Goal: Information Seeking & Learning: Learn about a topic

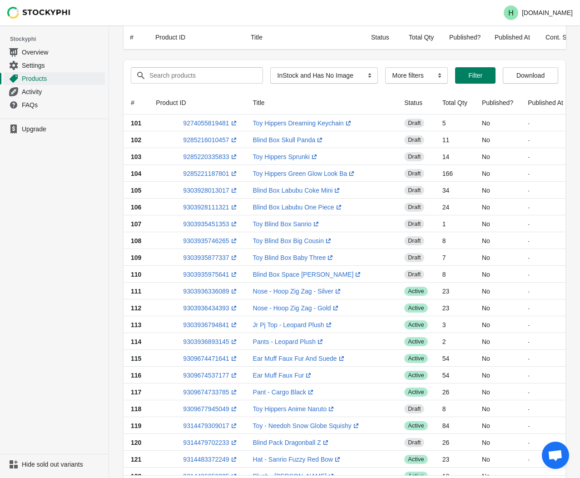
select select "instock_has_no_image"
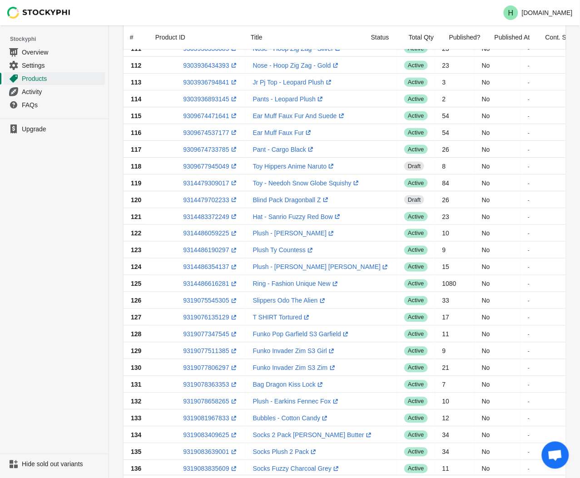
click at [65, 313] on ul "Upgrade" at bounding box center [54, 286] width 109 height 335
click at [200, 349] on link "9319077511385 (opens a new window)" at bounding box center [210, 351] width 55 height 7
click at [63, 242] on ul "Upgrade" at bounding box center [54, 286] width 109 height 335
click at [199, 369] on link "9319077806297 (opens a new window)" at bounding box center [210, 367] width 55 height 7
click at [79, 330] on ul "Upgrade" at bounding box center [54, 286] width 109 height 335
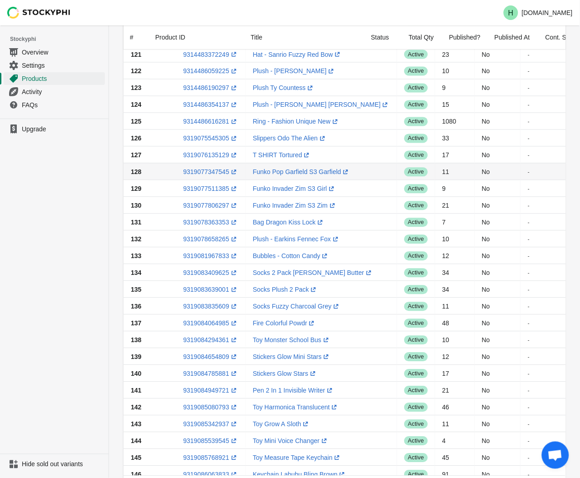
scroll to position [444, 0]
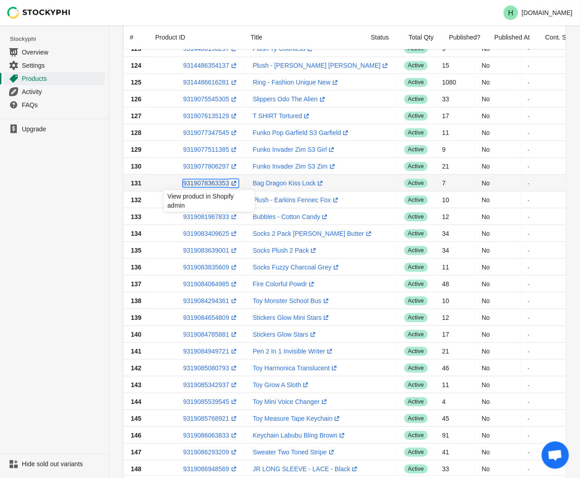
click at [205, 183] on link "9319078363353 (opens a new window)" at bounding box center [210, 183] width 55 height 7
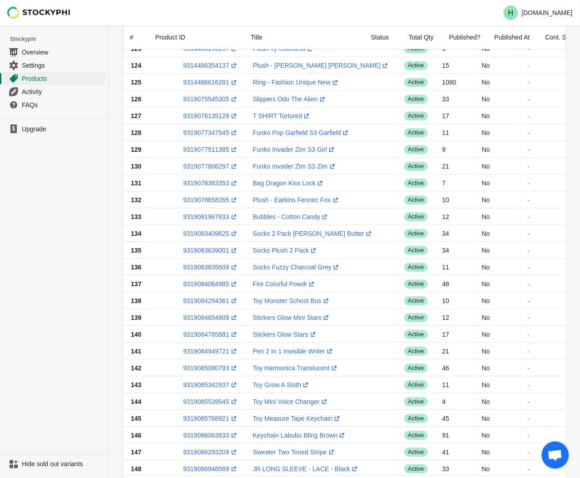
click at [98, 233] on ul "Upgrade" at bounding box center [54, 286] width 109 height 335
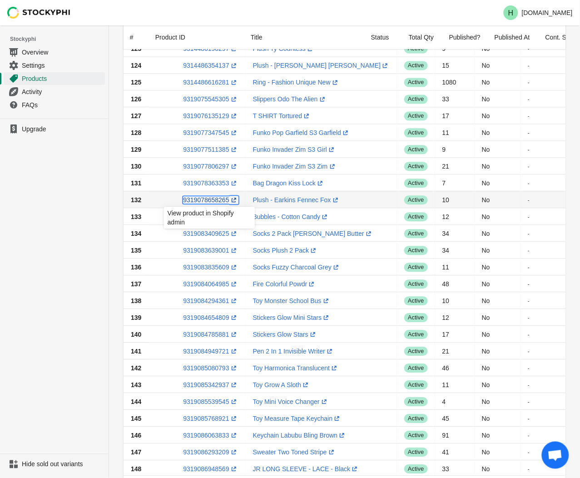
click at [198, 200] on link "9319078658265 (opens a new window)" at bounding box center [210, 199] width 55 height 7
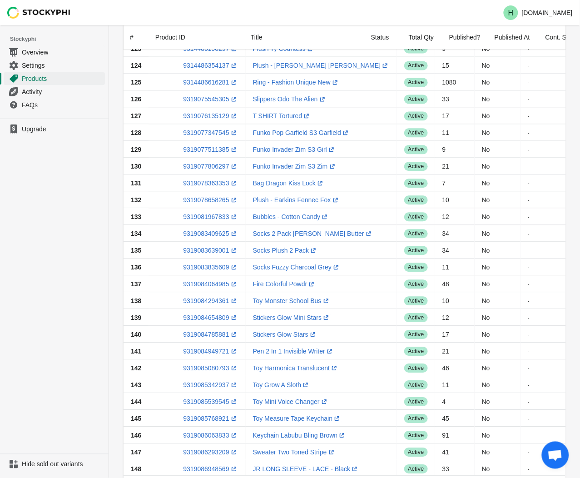
click at [82, 214] on ul "Upgrade" at bounding box center [54, 286] width 109 height 335
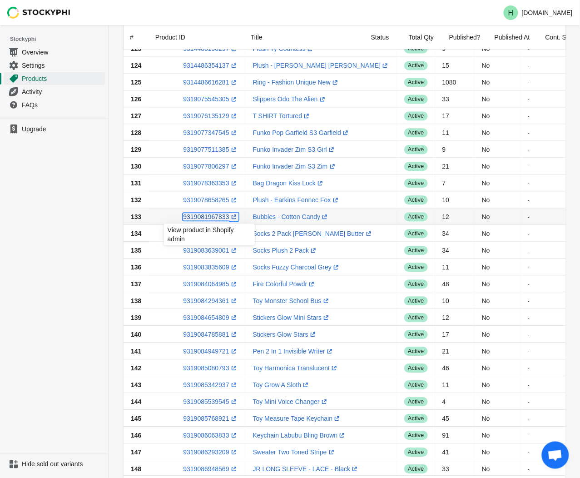
click at [201, 219] on link "9319081967833 (opens a new window)" at bounding box center [210, 216] width 55 height 7
click at [94, 274] on ul "Upgrade" at bounding box center [54, 286] width 109 height 335
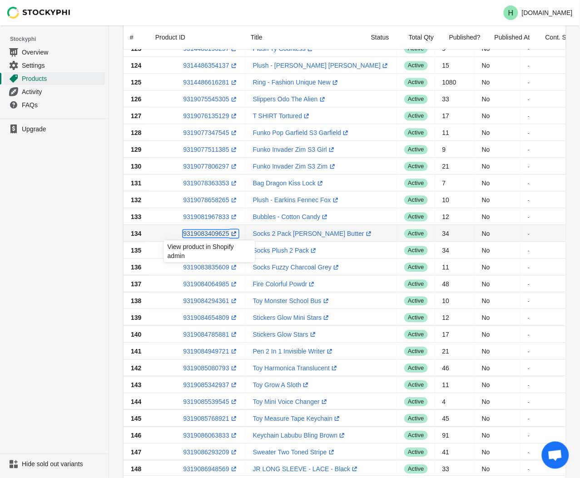
click at [204, 235] on link "9319083409625 (opens a new window)" at bounding box center [210, 233] width 55 height 7
click at [53, 302] on ul "Upgrade" at bounding box center [54, 286] width 109 height 335
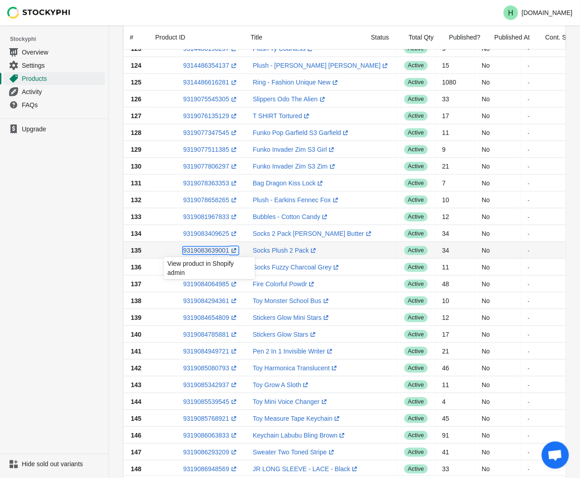
click at [203, 251] on link "9319083639001 (opens a new window)" at bounding box center [210, 250] width 55 height 7
click at [65, 228] on ul "Upgrade" at bounding box center [54, 286] width 109 height 335
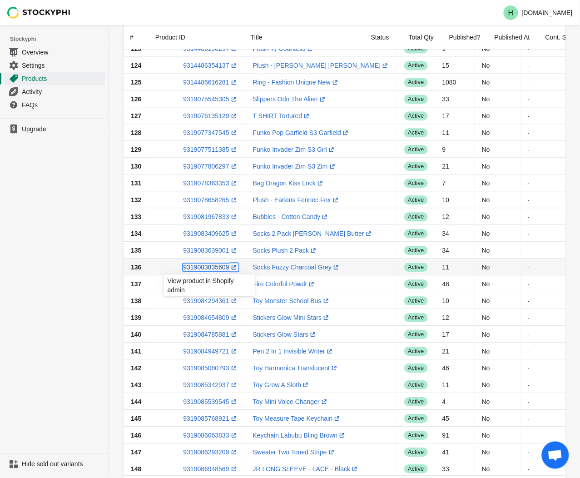
click at [203, 267] on link "9319083835609 (opens a new window)" at bounding box center [210, 267] width 55 height 7
click at [36, 229] on ul "Upgrade" at bounding box center [54, 286] width 109 height 335
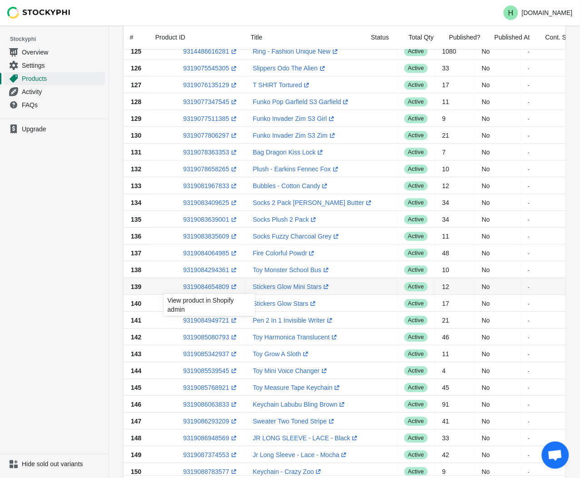
scroll to position [546, 0]
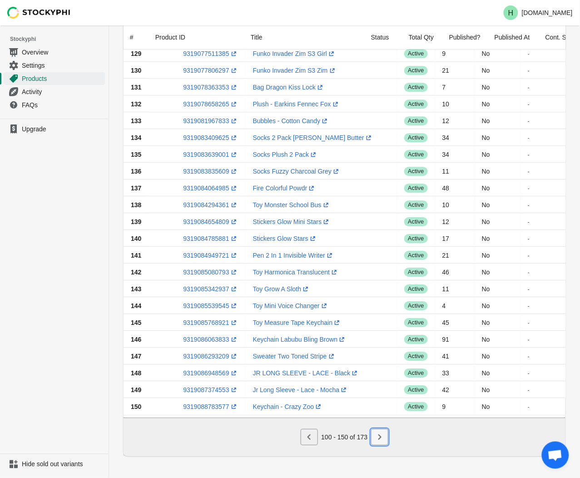
click at [380, 437] on icon "Next" at bounding box center [380, 436] width 3 height 5
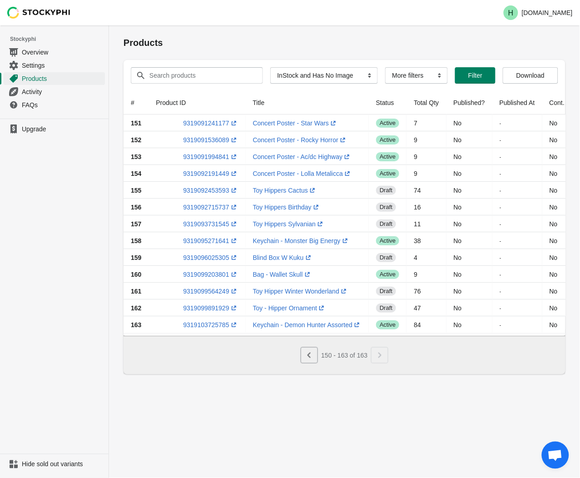
scroll to position [0, 0]
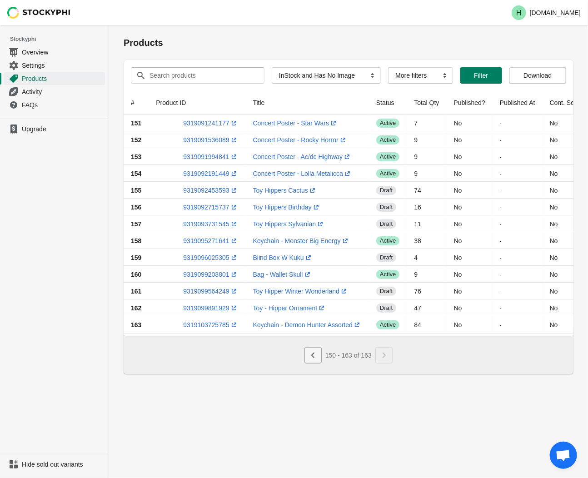
click at [309, 360] on icon "Previous" at bounding box center [313, 355] width 9 height 9
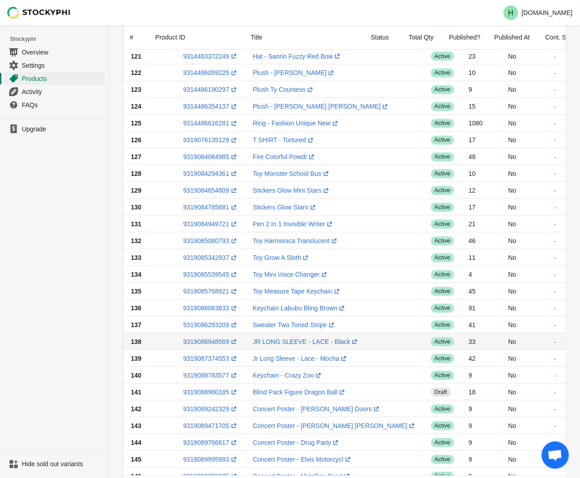
scroll to position [353, 0]
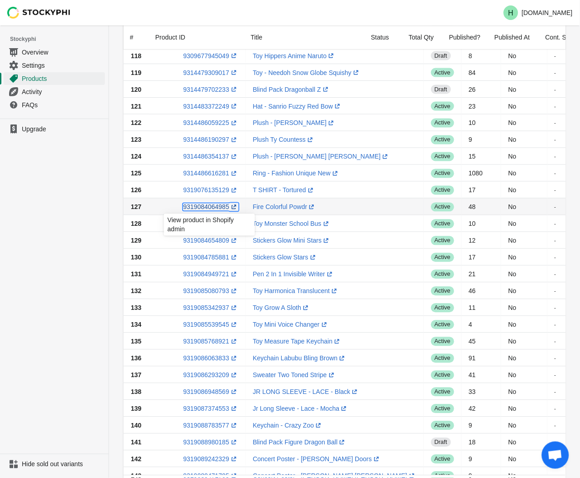
click at [210, 210] on link "9319084064985 (opens a new window)" at bounding box center [210, 207] width 55 height 7
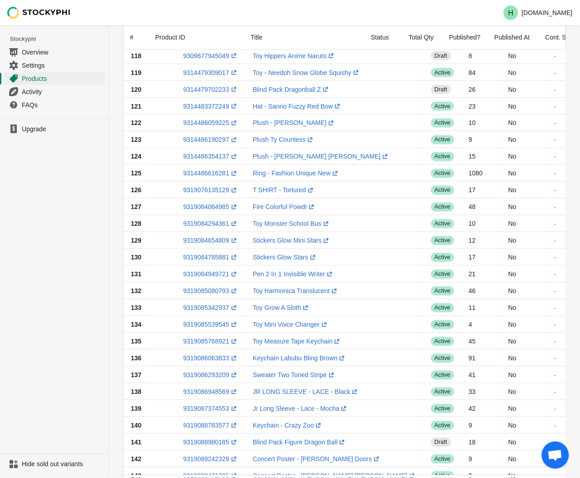
click at [65, 261] on ul "Upgrade" at bounding box center [54, 286] width 109 height 335
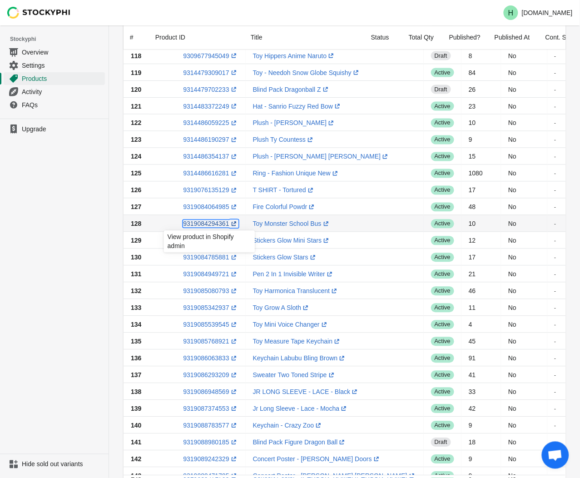
click at [207, 223] on link "9319084294361 (opens a new window)" at bounding box center [210, 223] width 55 height 7
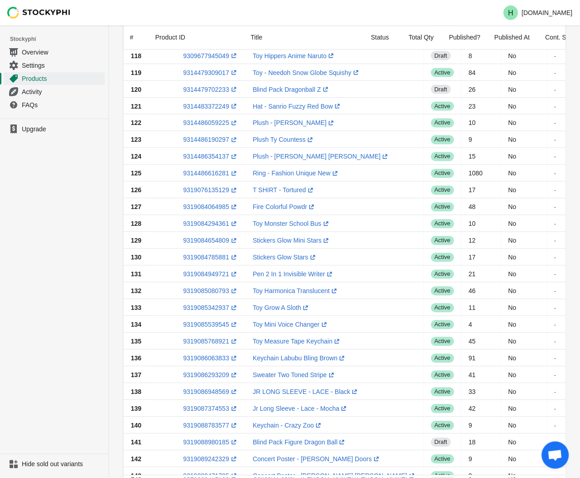
click at [48, 276] on ul "Upgrade" at bounding box center [54, 286] width 109 height 335
click at [200, 241] on link "9319084654809 (opens a new window)" at bounding box center [210, 240] width 55 height 7
drag, startPoint x: 52, startPoint y: 244, endPoint x: 57, endPoint y: 248, distance: 6.5
click at [52, 244] on ul "Upgrade" at bounding box center [54, 286] width 109 height 335
click at [205, 258] on link "9319084785881 (opens a new window)" at bounding box center [210, 257] width 55 height 7
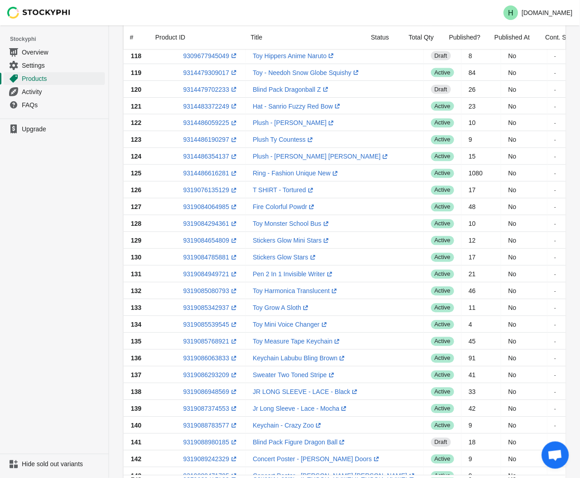
click at [86, 283] on ul "Upgrade" at bounding box center [54, 286] width 109 height 335
click at [209, 276] on link "9319084949721 (opens a new window)" at bounding box center [210, 274] width 55 height 7
click at [91, 238] on ul "Upgrade" at bounding box center [54, 286] width 109 height 335
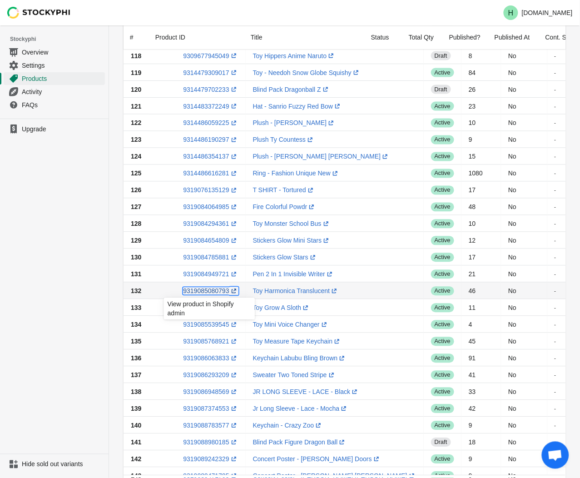
click at [201, 291] on link "9319085080793 (opens a new window)" at bounding box center [210, 291] width 55 height 7
click at [70, 274] on ul "Upgrade" at bounding box center [54, 286] width 109 height 335
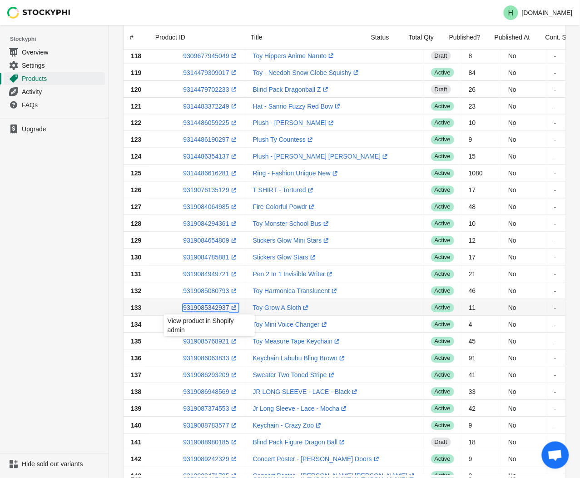
click at [208, 307] on link "9319085342937 (opens a new window)" at bounding box center [210, 307] width 55 height 7
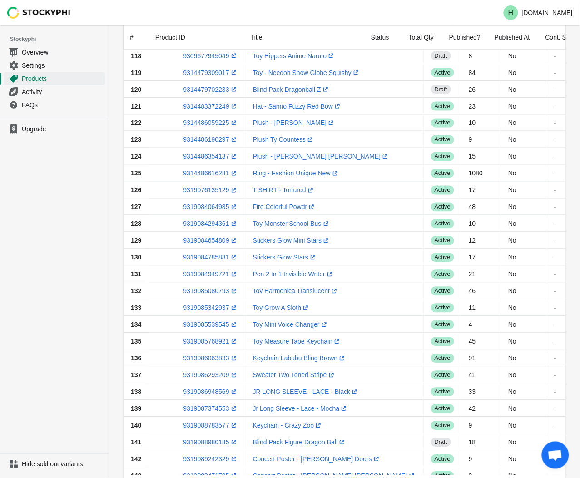
click at [39, 329] on ul "Upgrade" at bounding box center [54, 286] width 109 height 335
click at [199, 326] on link "9319085539545 (opens a new window)" at bounding box center [210, 324] width 55 height 7
click at [62, 256] on ul "Upgrade" at bounding box center [54, 286] width 109 height 335
click at [207, 344] on link "9319085768921 (opens a new window)" at bounding box center [210, 341] width 55 height 7
click at [23, 313] on ul "Upgrade" at bounding box center [54, 286] width 109 height 335
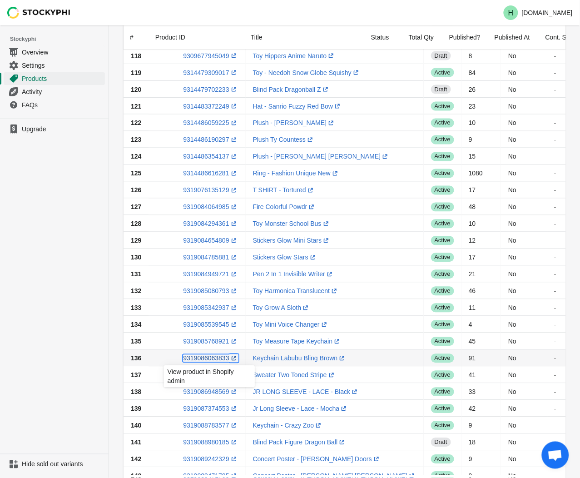
click at [202, 360] on link "9319086063833 (opens a new window)" at bounding box center [210, 358] width 55 height 7
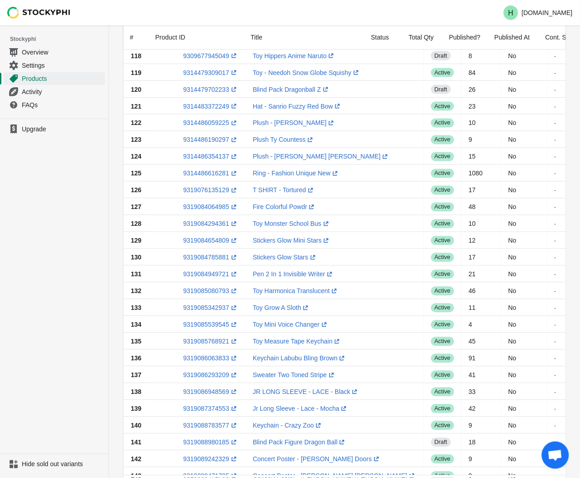
click at [106, 370] on ul "Upgrade" at bounding box center [54, 286] width 109 height 335
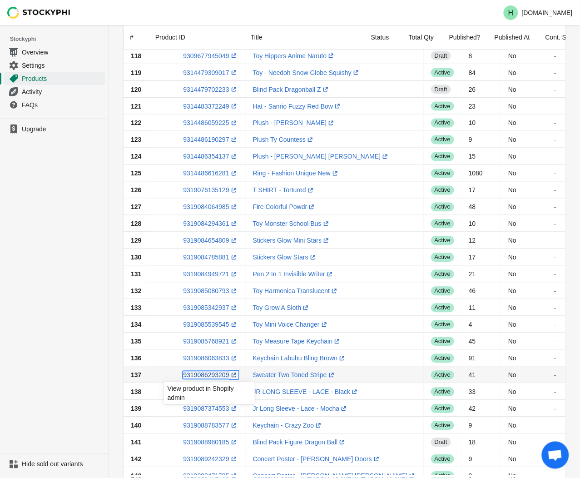
click at [207, 379] on link "9319086293209 (opens a new window)" at bounding box center [210, 375] width 55 height 7
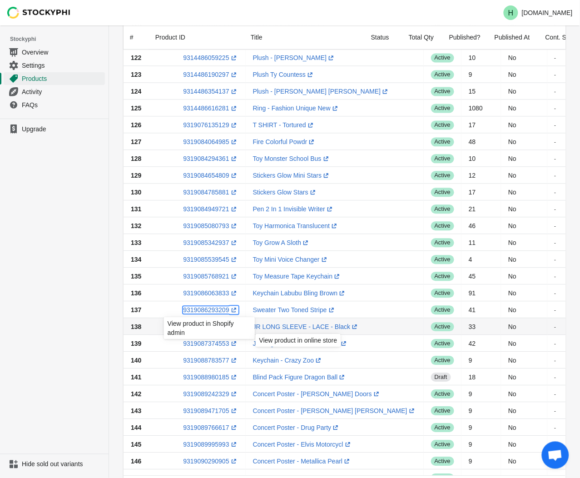
scroll to position [505, 0]
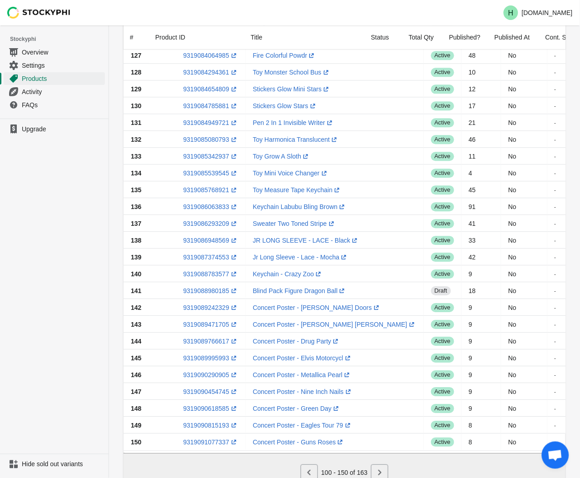
click at [56, 260] on ul "Upgrade" at bounding box center [54, 286] width 109 height 335
click at [208, 241] on link "9319086948569 (opens a new window)" at bounding box center [210, 240] width 55 height 7
click at [88, 270] on ul "Upgrade" at bounding box center [54, 286] width 109 height 335
click at [207, 276] on link "9319088783577 (opens a new window)" at bounding box center [210, 273] width 55 height 7
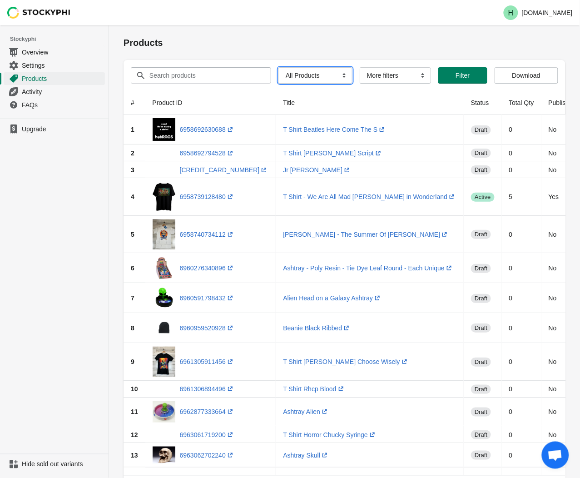
click at [339, 76] on select "All Products InStock InStock Published InStock Un-Published OOS OOS Published O…" at bounding box center [316, 75] width 74 height 16
select select "instock_has_no_image"
click at [279, 67] on select "All Products InStock InStock Published InStock Un-Published OOS OOS Published O…" at bounding box center [316, 75] width 74 height 16
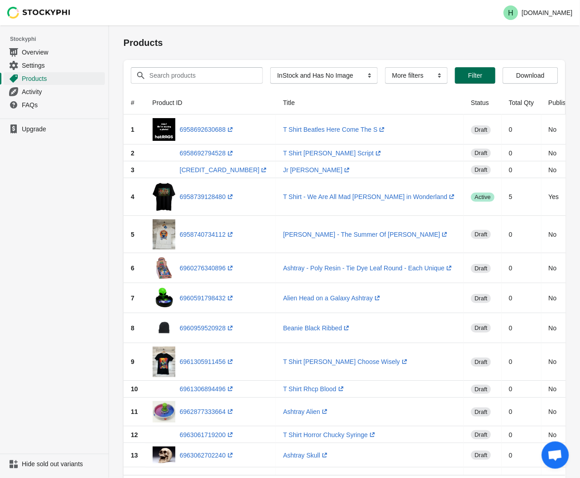
click at [474, 80] on button "Filter" at bounding box center [475, 75] width 40 height 16
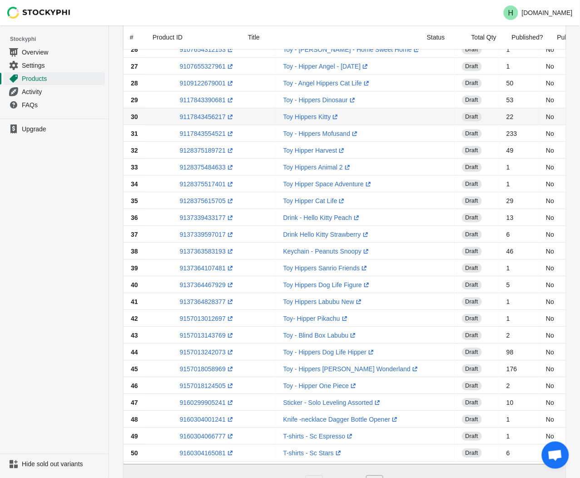
scroll to position [546, 0]
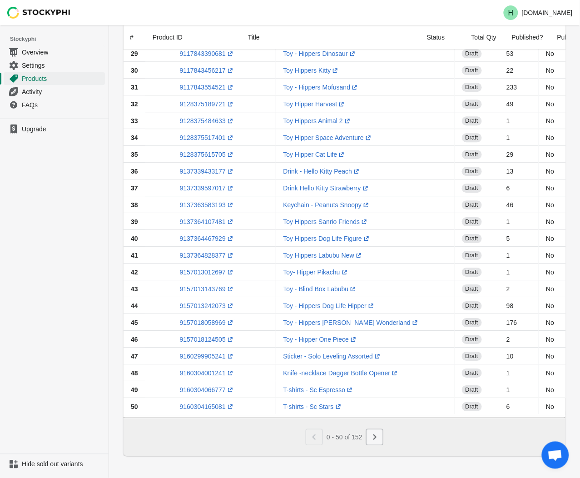
click at [376, 438] on icon "Next" at bounding box center [374, 437] width 9 height 9
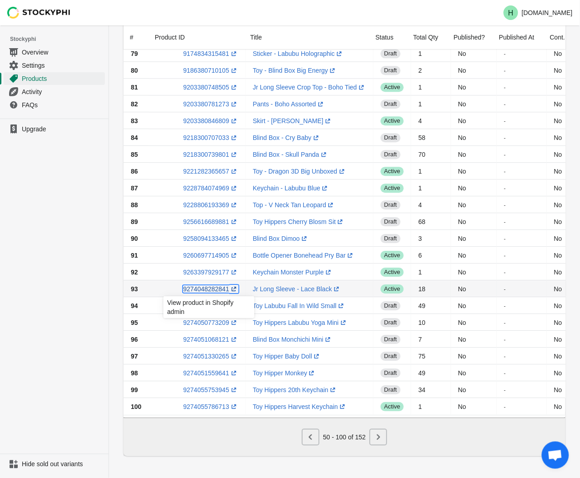
click at [205, 287] on link "9274048282841 (opens a new window)" at bounding box center [210, 288] width 55 height 7
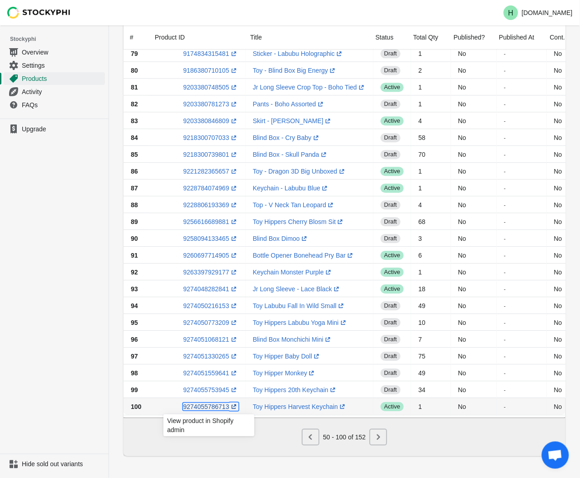
click at [201, 403] on link "9274055786713 (opens a new window)" at bounding box center [210, 406] width 55 height 7
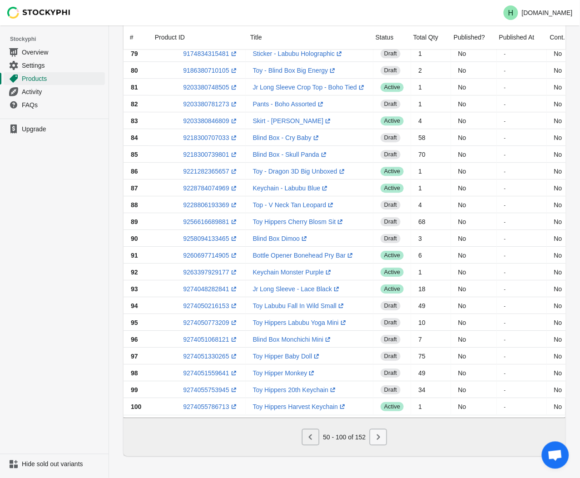
click at [375, 439] on icon "Next" at bounding box center [378, 437] width 9 height 9
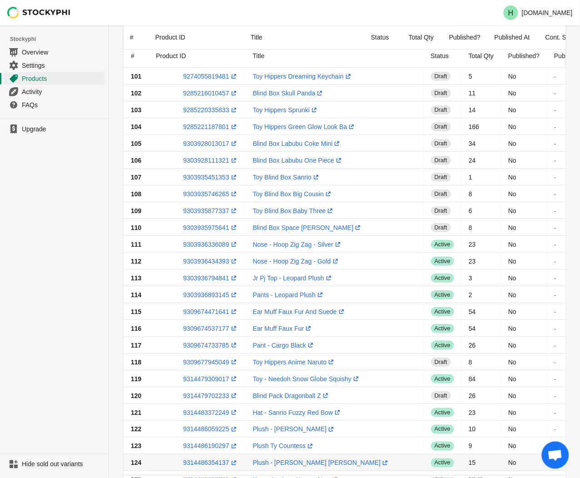
scroll to position [41, 0]
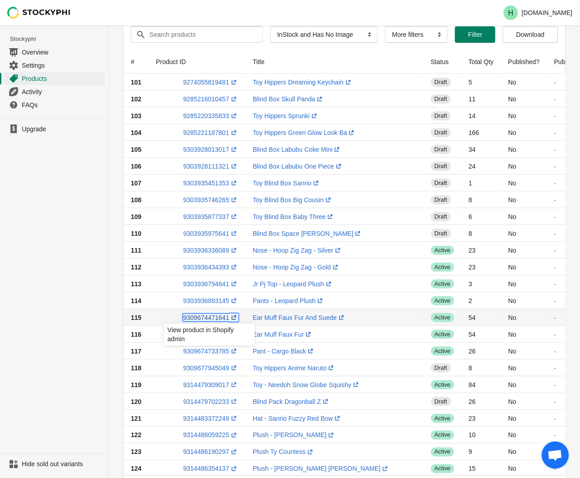
click at [208, 317] on link "9309674471641 (opens a new window)" at bounding box center [210, 317] width 55 height 7
click at [98, 239] on ul "Upgrade" at bounding box center [54, 286] width 109 height 335
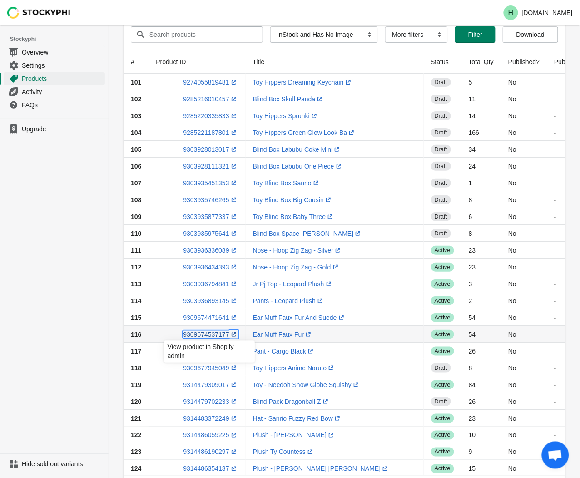
click at [210, 333] on link "9309674537177 (opens a new window)" at bounding box center [210, 334] width 55 height 7
click at [112, 289] on div "Products Submit Search products Clear All Products InStock InStock Published In…" at bounding box center [344, 470] width 471 height 971
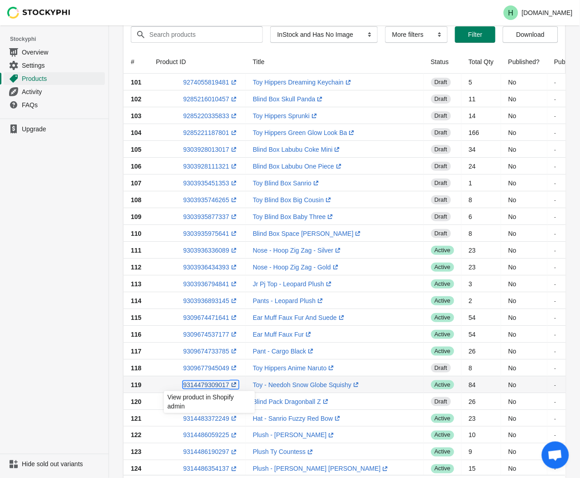
click at [210, 385] on link "9314479309017 (opens a new window)" at bounding box center [210, 384] width 55 height 7
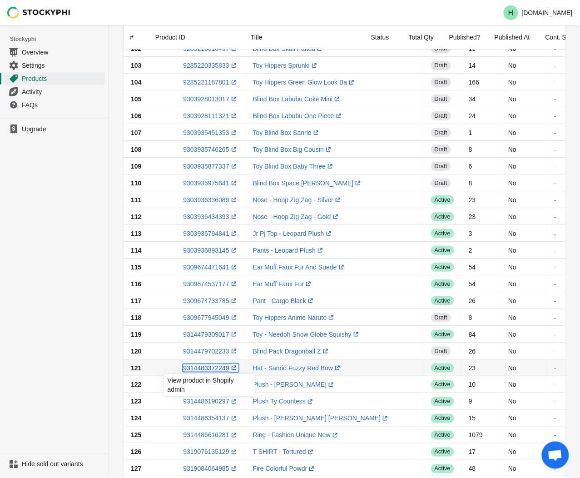
click at [210, 367] on link "9314483372249 (opens a new window)" at bounding box center [210, 367] width 55 height 7
click at [99, 385] on ul "Upgrade" at bounding box center [54, 286] width 109 height 335
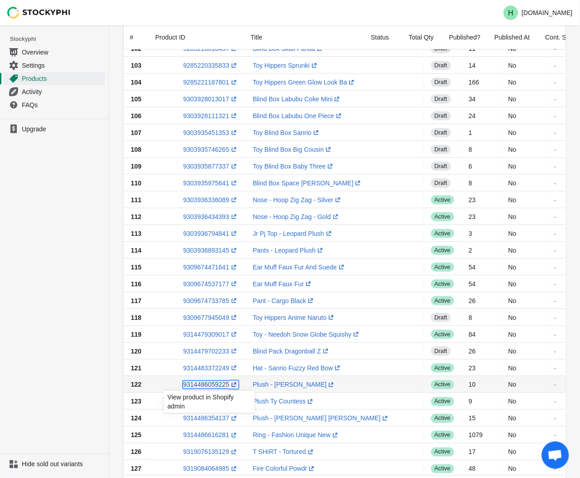
click at [212, 384] on link "9314486059225 (opens a new window)" at bounding box center [210, 384] width 55 height 7
click at [95, 213] on ul "Upgrade" at bounding box center [54, 286] width 109 height 335
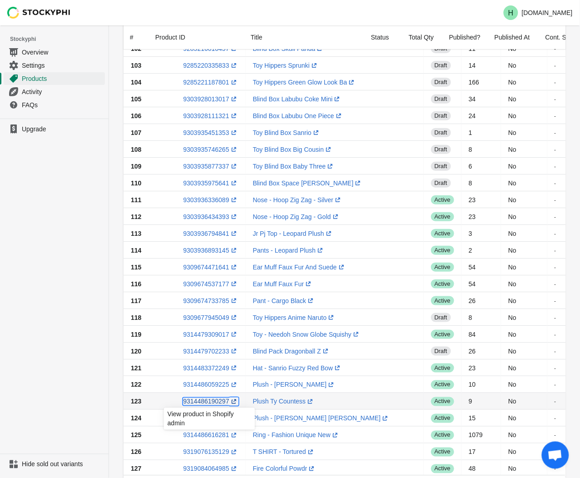
click at [206, 403] on link "9314486190297 (opens a new window)" at bounding box center [210, 401] width 55 height 7
click at [82, 378] on ul "Upgrade" at bounding box center [54, 286] width 109 height 335
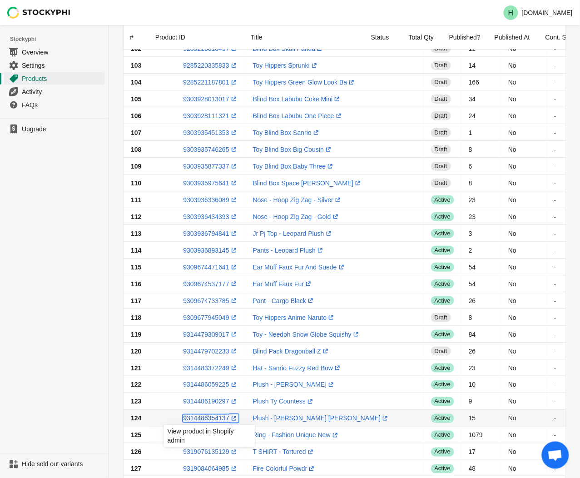
click at [206, 419] on link "9314486354137 (opens a new window)" at bounding box center [210, 418] width 55 height 7
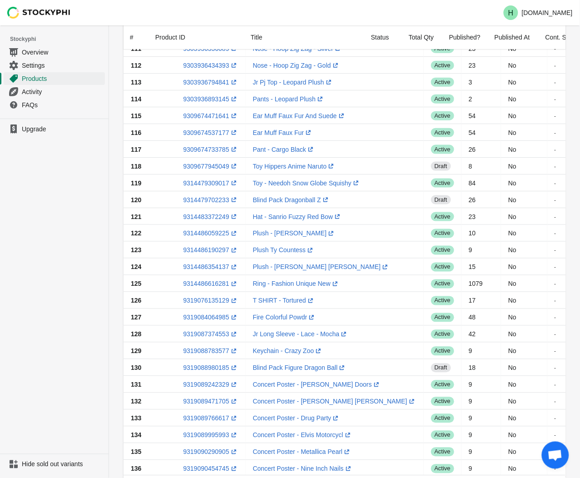
click at [96, 279] on ul "Upgrade" at bounding box center [54, 286] width 109 height 335
click at [207, 302] on link "9319076135129 (opens a new window)" at bounding box center [210, 300] width 55 height 7
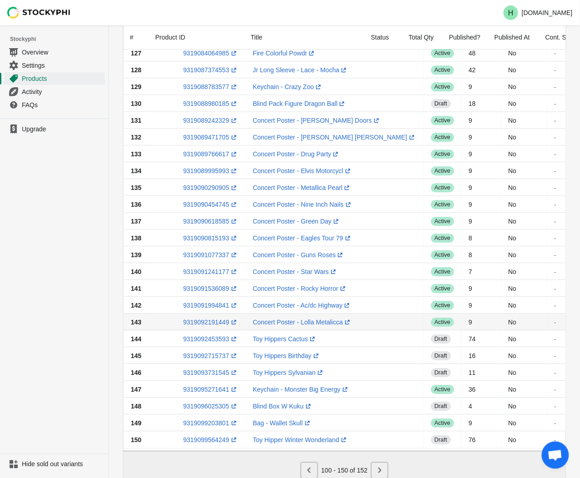
scroll to position [546, 0]
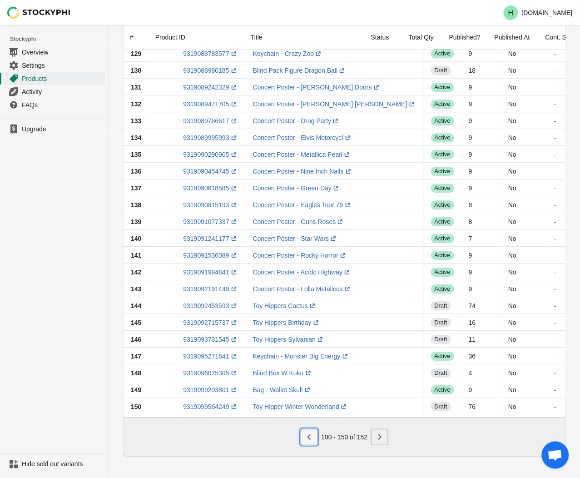
click at [312, 439] on icon "Previous" at bounding box center [309, 437] width 9 height 9
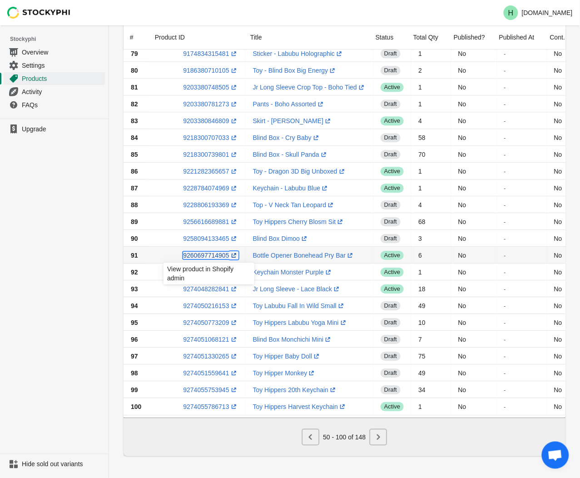
click at [207, 252] on link "9260697714905 (opens a new window)" at bounding box center [210, 255] width 55 height 7
click at [51, 258] on ul "Upgrade" at bounding box center [54, 286] width 109 height 335
click at [375, 438] on icon "Next" at bounding box center [378, 437] width 9 height 9
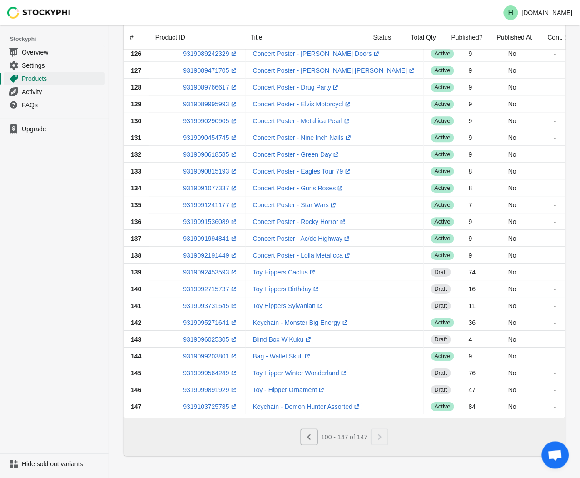
scroll to position [495, 0]
click at [310, 439] on icon "Previous" at bounding box center [309, 437] width 9 height 9
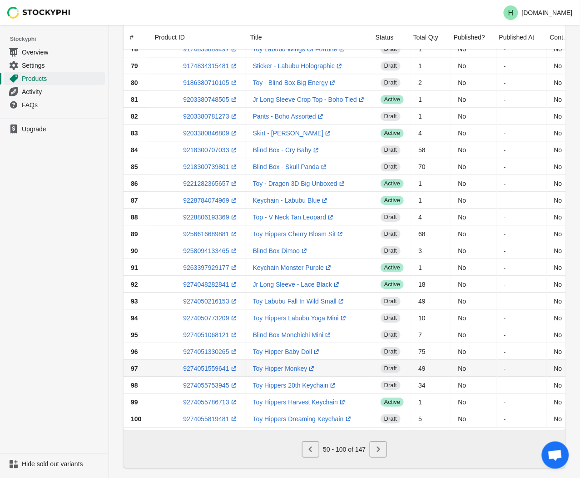
scroll to position [546, 0]
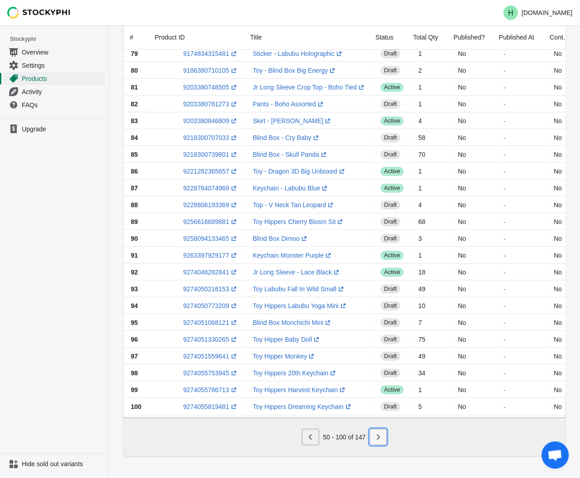
click at [380, 439] on icon "Next" at bounding box center [378, 437] width 9 height 9
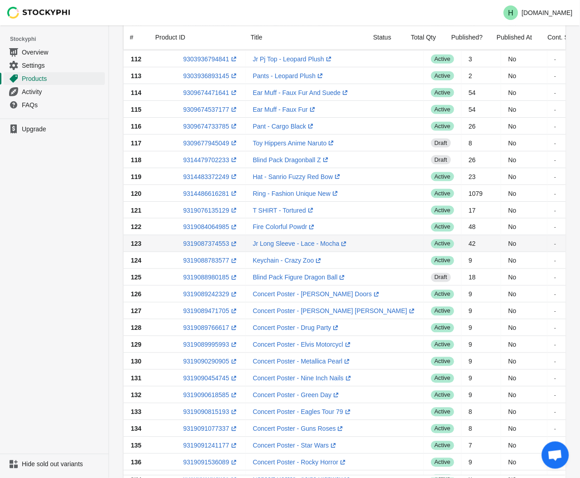
scroll to position [293, 0]
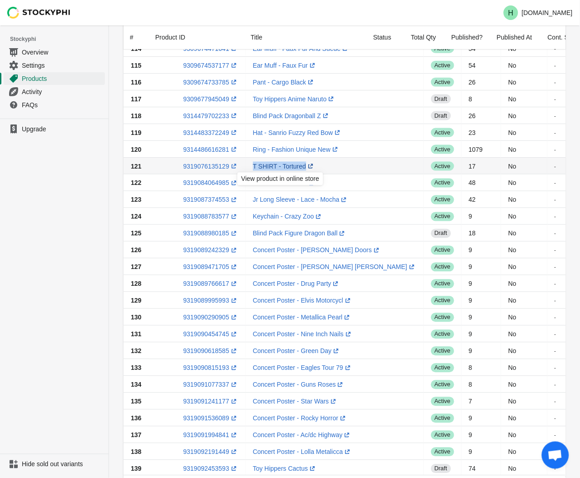
drag, startPoint x: 244, startPoint y: 163, endPoint x: 301, endPoint y: 165, distance: 57.3
click at [301, 165] on td "T SHIRT - Tortured (opens a new window)" at bounding box center [335, 166] width 178 height 17
drag, startPoint x: 301, startPoint y: 165, endPoint x: 288, endPoint y: 166, distance: 13.2
copy link "T SHIRT - Tortured"
click at [201, 166] on link "9319076135129 (opens a new window)" at bounding box center [210, 166] width 55 height 7
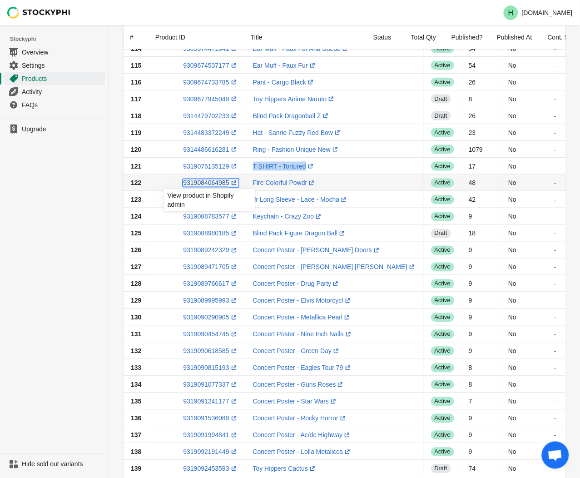
click at [200, 184] on link "9319084064985 (opens a new window)" at bounding box center [210, 183] width 55 height 7
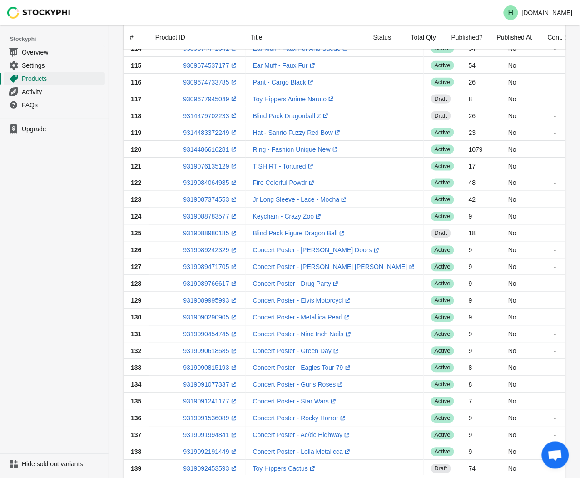
click at [65, 189] on ul "Upgrade" at bounding box center [54, 286] width 109 height 335
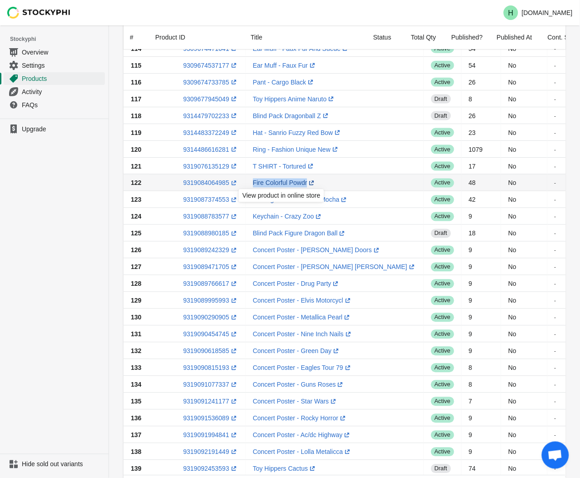
drag, startPoint x: 248, startPoint y: 180, endPoint x: 305, endPoint y: 184, distance: 57.4
click at [305, 184] on td "Fire Colorful Powdr (opens a new window)" at bounding box center [335, 183] width 178 height 17
drag, startPoint x: 305, startPoint y: 184, endPoint x: 293, endPoint y: 183, distance: 12.3
copy link "Fire Colorful Powdr (opens a new window)"
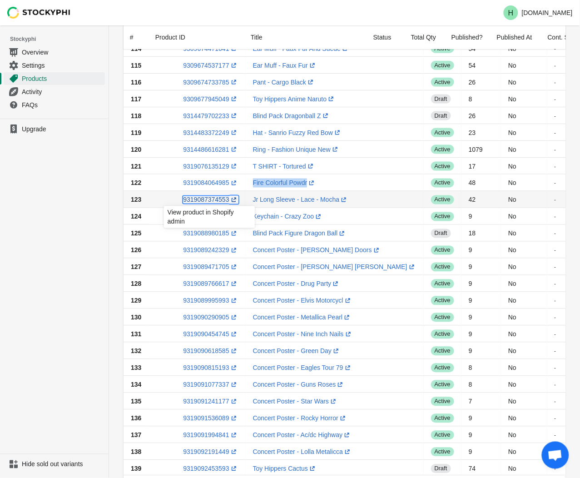
click at [200, 199] on link "9319087374553 (opens a new window)" at bounding box center [210, 199] width 55 height 7
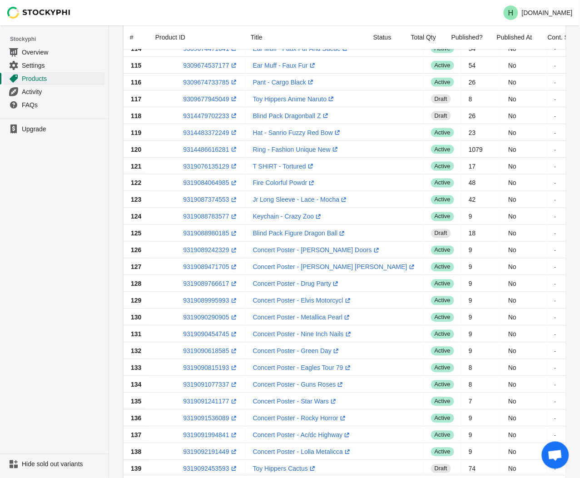
click at [43, 208] on ul "Upgrade" at bounding box center [54, 286] width 109 height 335
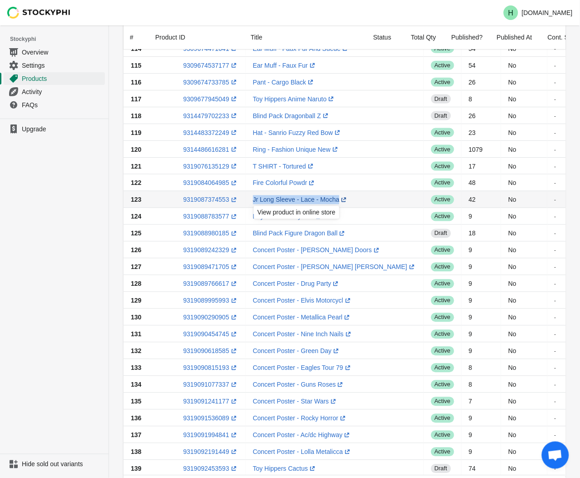
drag, startPoint x: 249, startPoint y: 198, endPoint x: 334, endPoint y: 201, distance: 85.5
click at [334, 201] on td "Jr Long Sleeve - Lace - Mocha (opens a new window)" at bounding box center [335, 199] width 178 height 17
drag, startPoint x: 334, startPoint y: 201, endPoint x: 315, endPoint y: 200, distance: 18.6
copy link "Jr Long Sleeve - Lace - Mocha (opens a new window)"
drag, startPoint x: 309, startPoint y: 217, endPoint x: 297, endPoint y: 217, distance: 12.3
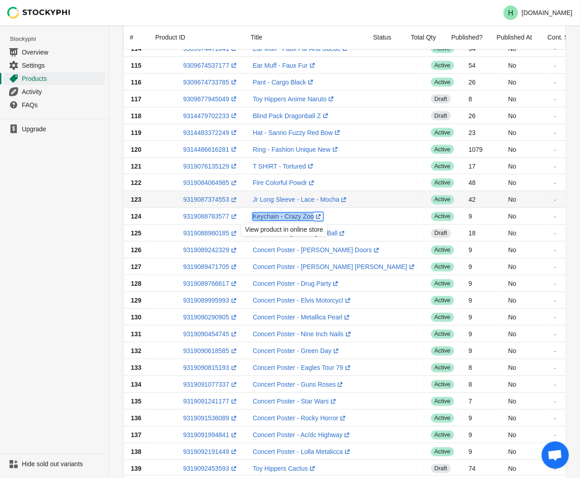
copy link "Keychain - Crazy Zoo"
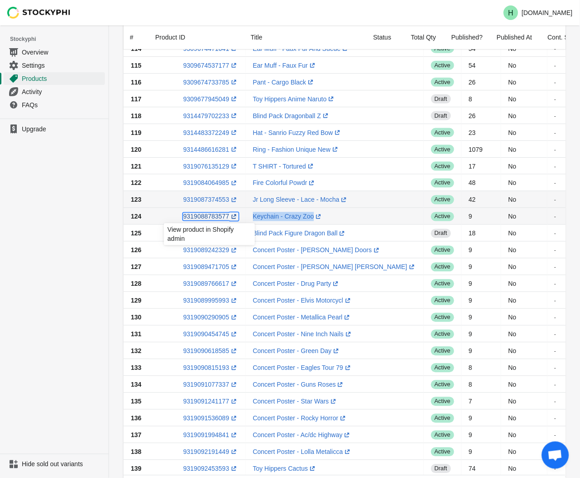
click at [199, 217] on link "9319088783577 (opens a new window)" at bounding box center [210, 216] width 55 height 7
click at [97, 225] on ul "Upgrade" at bounding box center [54, 286] width 109 height 335
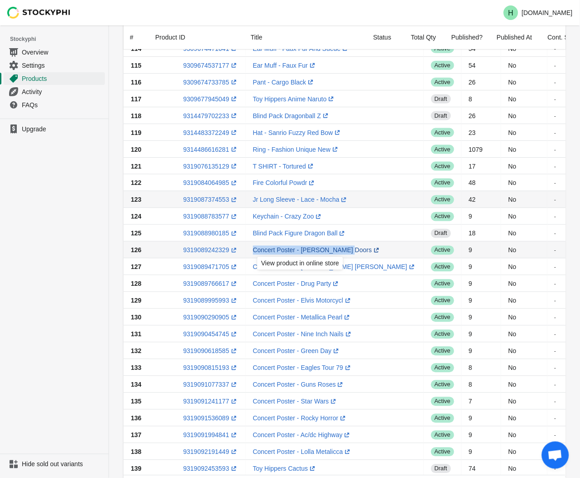
drag, startPoint x: 246, startPoint y: 250, endPoint x: 339, endPoint y: 249, distance: 93.2
click at [339, 249] on td "Concert Poster - [PERSON_NAME] Doors (opens a new window)" at bounding box center [335, 250] width 178 height 17
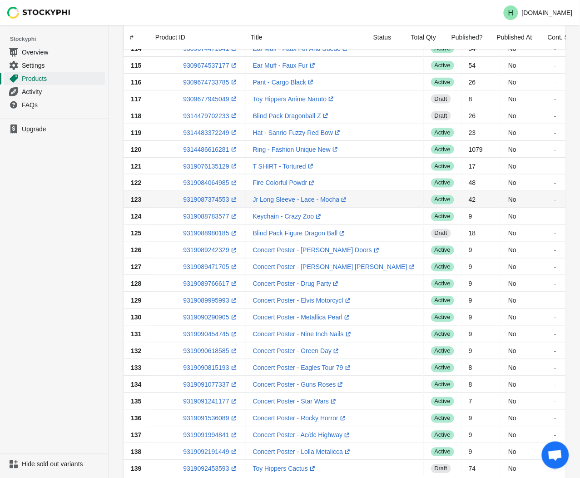
click at [42, 225] on ul "Upgrade" at bounding box center [54, 286] width 109 height 335
click at [92, 214] on ul "Upgrade" at bounding box center [54, 286] width 109 height 335
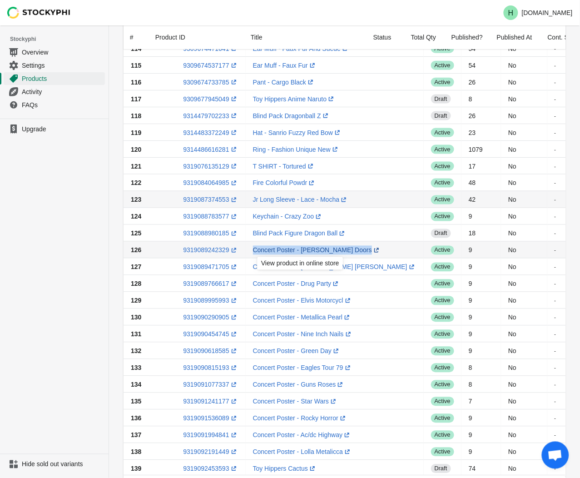
drag, startPoint x: 247, startPoint y: 249, endPoint x: 339, endPoint y: 249, distance: 92.3
click at [339, 249] on td "Concert Poster - [PERSON_NAME] Doors (opens a new window)" at bounding box center [335, 250] width 178 height 17
drag, startPoint x: 339, startPoint y: 249, endPoint x: 312, endPoint y: 249, distance: 27.3
copy link "Concert Poster - [PERSON_NAME] Door"
click at [205, 249] on link "9319089242329 (opens a new window)" at bounding box center [210, 250] width 55 height 7
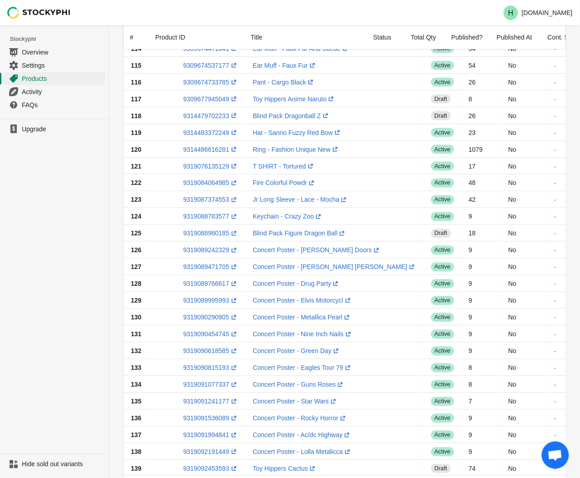
click at [90, 264] on ul "Upgrade" at bounding box center [54, 286] width 109 height 335
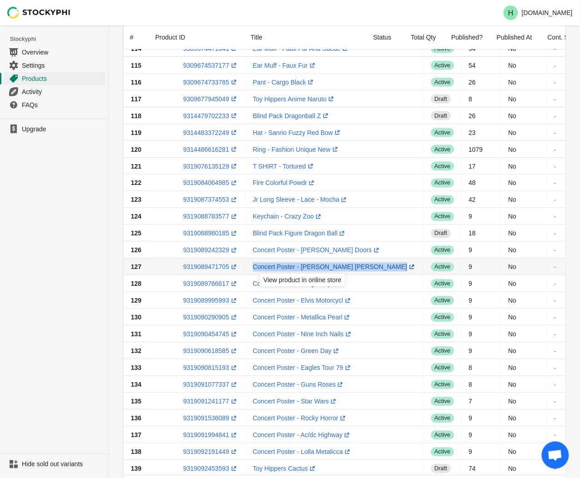
drag, startPoint x: 244, startPoint y: 264, endPoint x: 351, endPoint y: 264, distance: 106.8
click at [351, 264] on td "Concert Poster - [PERSON_NAME] [PERSON_NAME] (opens a new window)" at bounding box center [335, 267] width 178 height 17
copy link "Concert Poster - [PERSON_NAME] [PERSON_NAME] (opens a new window)"
click at [205, 267] on link "9319089471705 (opens a new window)" at bounding box center [210, 267] width 55 height 7
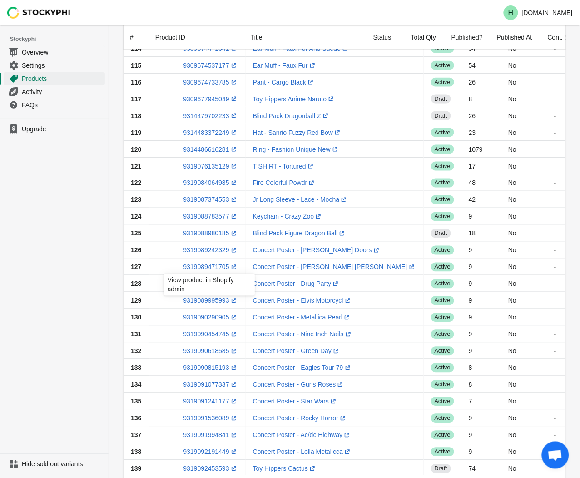
click at [67, 269] on ul "Upgrade" at bounding box center [54, 286] width 109 height 335
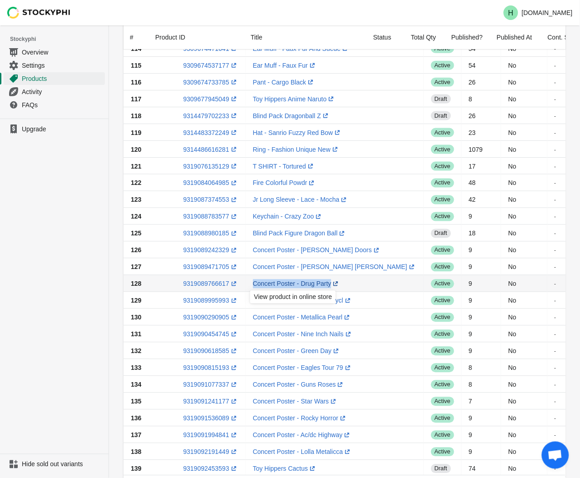
drag, startPoint x: 251, startPoint y: 282, endPoint x: 328, endPoint y: 283, distance: 76.8
click at [328, 283] on td "Concert Poster - Drug Party (opens a new window)" at bounding box center [335, 283] width 178 height 17
drag, startPoint x: 328, startPoint y: 283, endPoint x: 305, endPoint y: 283, distance: 23.2
copy link "Concert Poster - Drug Party (opens a new window)"
click at [202, 284] on link "9319089766617 (opens a new window)" at bounding box center [210, 283] width 55 height 7
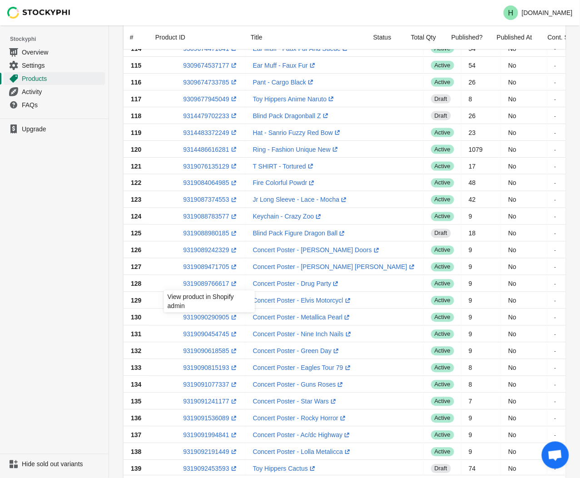
click at [56, 244] on ul "Upgrade" at bounding box center [54, 286] width 109 height 335
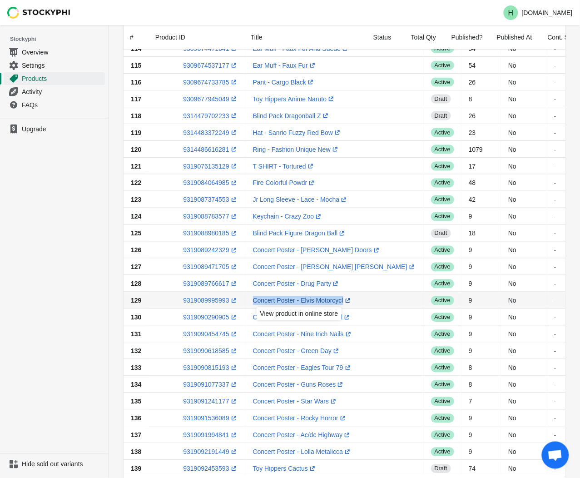
drag, startPoint x: 270, startPoint y: 298, endPoint x: 339, endPoint y: 302, distance: 68.3
click at [339, 302] on td "Concert Poster - Elvis Motorcycl (opens a new window)" at bounding box center [335, 300] width 178 height 17
drag, startPoint x: 339, startPoint y: 302, endPoint x: 312, endPoint y: 300, distance: 26.8
copy link "Concert Poster - Elvis Motorcyc"
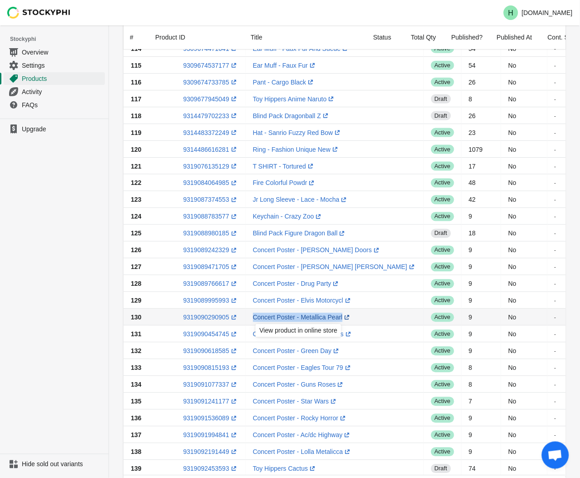
drag, startPoint x: 247, startPoint y: 317, endPoint x: 341, endPoint y: 319, distance: 94.1
click at [341, 319] on td "Concert Poster - Metallica Pearl (opens a new window)" at bounding box center [335, 317] width 178 height 17
drag, startPoint x: 341, startPoint y: 319, endPoint x: 319, endPoint y: 320, distance: 21.4
copy td "Concert Poster - Metallica Pearl (opens a new window)"
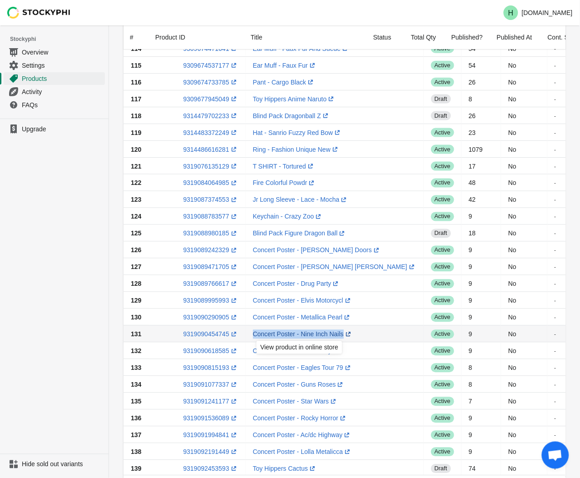
drag, startPoint x: 253, startPoint y: 333, endPoint x: 336, endPoint y: 336, distance: 83.7
click at [336, 336] on td "Concert Poster - Nine Inch Nails (opens a new window)" at bounding box center [335, 334] width 178 height 17
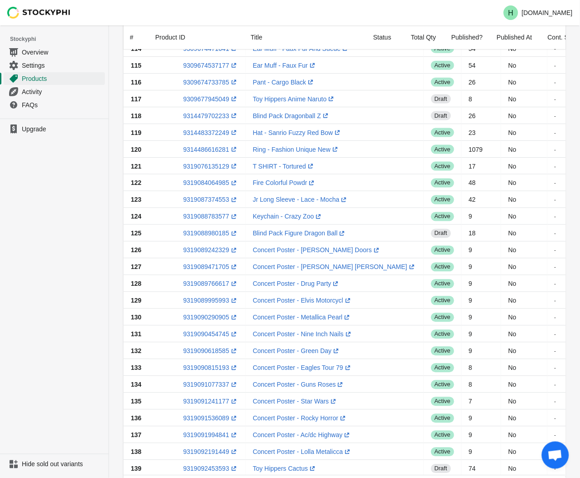
click at [63, 295] on ul "Upgrade" at bounding box center [54, 286] width 109 height 335
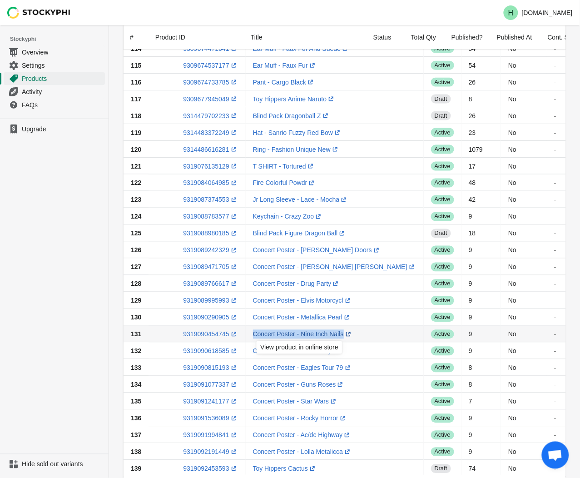
drag, startPoint x: 249, startPoint y: 334, endPoint x: 343, endPoint y: 337, distance: 94.1
click at [343, 337] on td "Concert Poster - Nine Inch Nails (opens a new window)" at bounding box center [335, 334] width 178 height 17
drag, startPoint x: 343, startPoint y: 337, endPoint x: 319, endPoint y: 335, distance: 23.2
copy td "Concert Poster - Nine Inch Nails (opens a new window)"
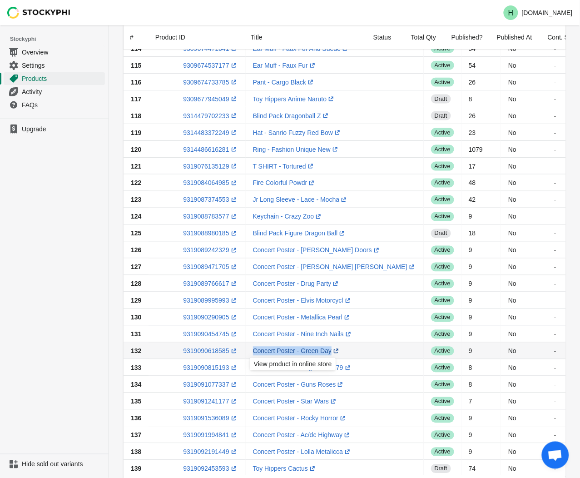
drag, startPoint x: 238, startPoint y: 352, endPoint x: 334, endPoint y: 353, distance: 95.9
click at [334, 353] on tr "132 9319090618585 (opens a new window) Concert Poster - Green Day (opens a new …" at bounding box center [403, 351] width 559 height 17
drag, startPoint x: 334, startPoint y: 353, endPoint x: 305, endPoint y: 352, distance: 28.2
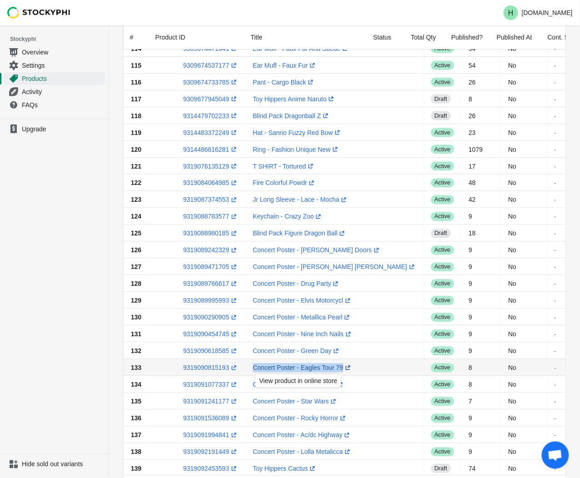
drag, startPoint x: 238, startPoint y: 367, endPoint x: 342, endPoint y: 367, distance: 103.6
click at [342, 367] on tr "133 9319090815193 (opens a new window) Concert Poster - Eagles Tour 79 (opens a…" at bounding box center [403, 367] width 559 height 17
drag, startPoint x: 342, startPoint y: 367, endPoint x: 311, endPoint y: 370, distance: 31.1
click at [70, 215] on ul "Upgrade" at bounding box center [54, 286] width 109 height 335
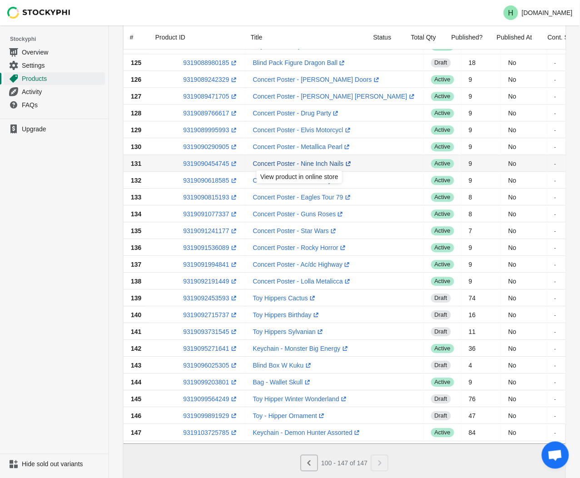
scroll to position [495, 0]
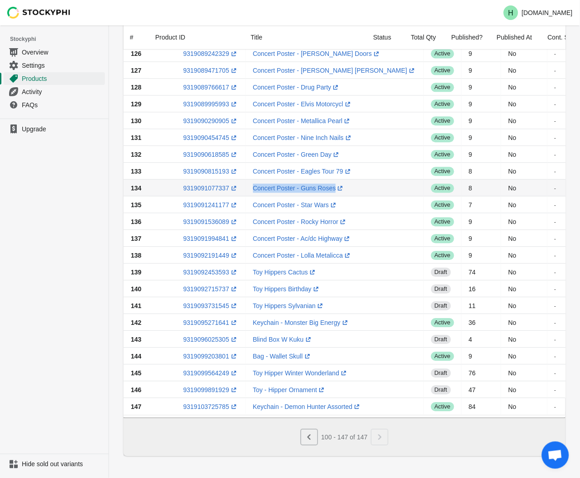
drag, startPoint x: 246, startPoint y: 182, endPoint x: 339, endPoint y: 185, distance: 93.2
click at [339, 185] on td "Concert Poster - Guns Roses (opens a new window)" at bounding box center [335, 188] width 178 height 17
drag, startPoint x: 339, startPoint y: 185, endPoint x: 289, endPoint y: 183, distance: 49.6
drag, startPoint x: 43, startPoint y: 206, endPoint x: 165, endPoint y: 216, distance: 121.7
click at [43, 206] on ul "Upgrade" at bounding box center [54, 286] width 109 height 335
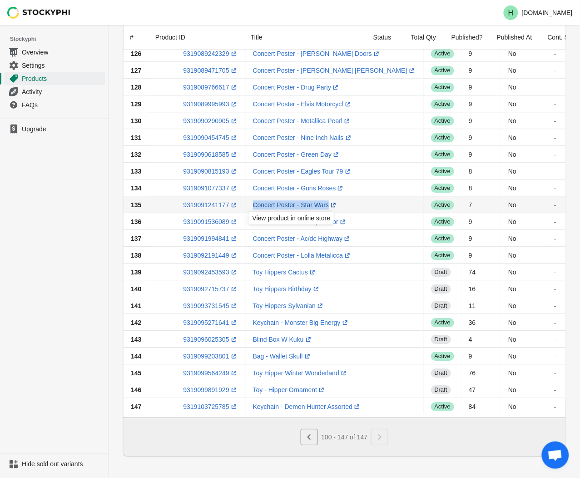
drag, startPoint x: 246, startPoint y: 198, endPoint x: 321, endPoint y: 201, distance: 75.5
click at [321, 201] on td "Concert Poster - Star Wars (opens a new window)" at bounding box center [335, 204] width 178 height 17
drag, startPoint x: 321, startPoint y: 201, endPoint x: 296, endPoint y: 199, distance: 25.1
drag, startPoint x: 337, startPoint y: 217, endPoint x: 317, endPoint y: 217, distance: 20.5
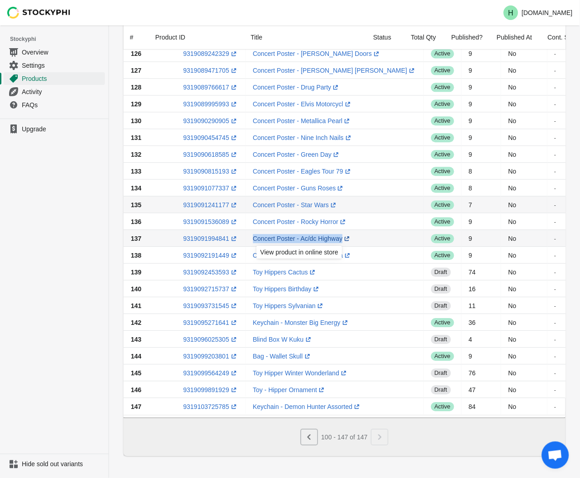
drag, startPoint x: 245, startPoint y: 230, endPoint x: 343, endPoint y: 233, distance: 97.7
click at [343, 233] on td "Concert Poster - Ac/dc Highway (opens a new window)" at bounding box center [335, 238] width 178 height 17
drag, startPoint x: 343, startPoint y: 233, endPoint x: 318, endPoint y: 231, distance: 25.1
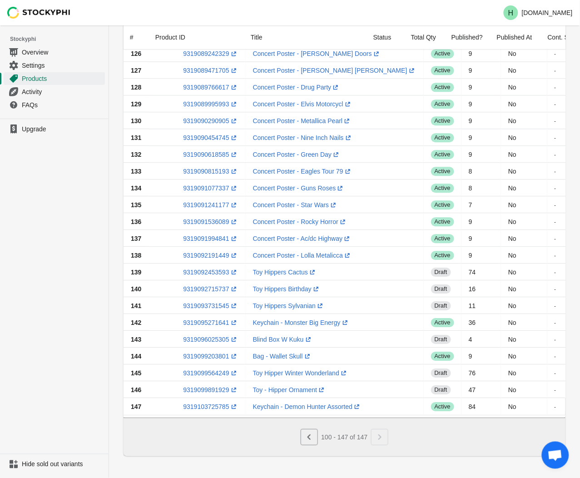
click at [51, 264] on ul "Upgrade" at bounding box center [54, 286] width 109 height 335
drag, startPoint x: 247, startPoint y: 249, endPoint x: 339, endPoint y: 250, distance: 91.8
click at [339, 250] on td "Concert Poster - Lolla Metalicca (opens a new window)" at bounding box center [335, 255] width 178 height 17
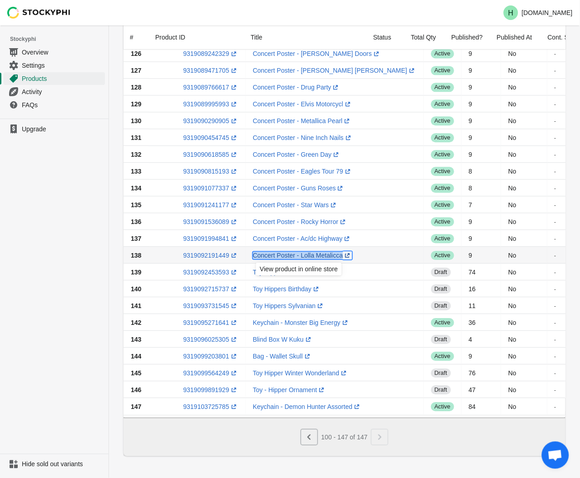
drag, startPoint x: 339, startPoint y: 250, endPoint x: 306, endPoint y: 249, distance: 32.8
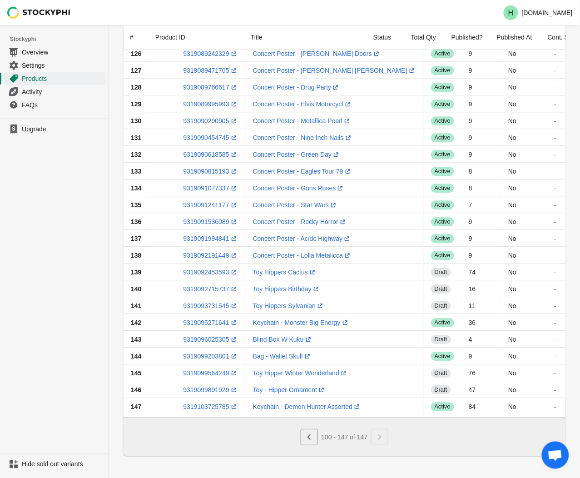
click at [26, 314] on ul "Upgrade" at bounding box center [54, 286] width 109 height 335
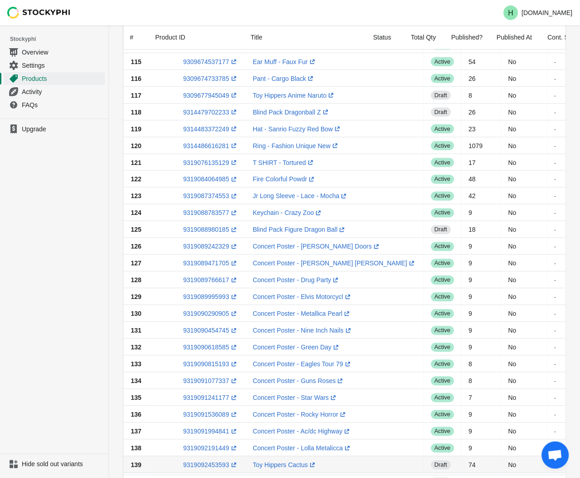
scroll to position [293, 0]
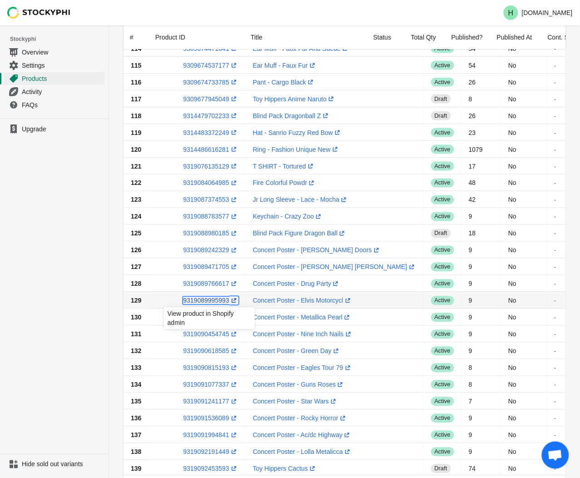
click at [210, 302] on link "9319089995993 (opens a new window)" at bounding box center [210, 300] width 55 height 7
click at [45, 281] on ul "Upgrade" at bounding box center [54, 286] width 109 height 335
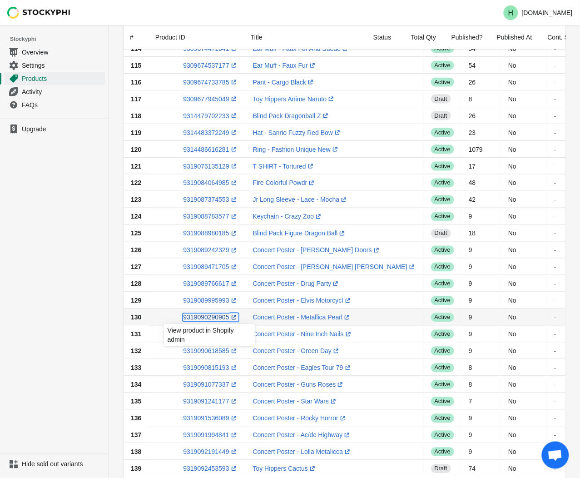
click at [204, 316] on link "9319090290905 (opens a new window)" at bounding box center [210, 317] width 55 height 7
click at [18, 247] on ul "Upgrade" at bounding box center [54, 286] width 109 height 335
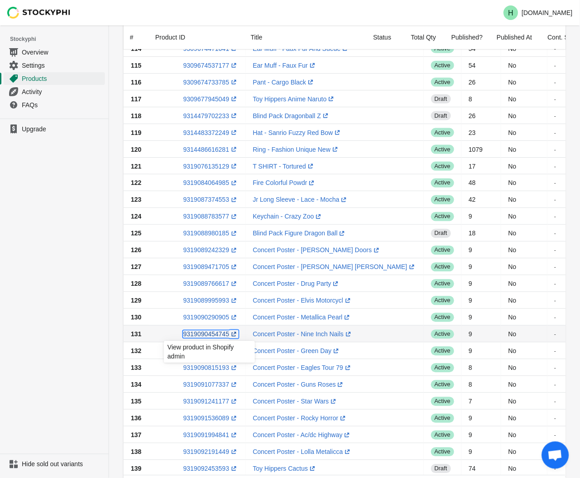
click at [196, 335] on link "9319090454745 (opens a new window)" at bounding box center [210, 334] width 55 height 7
click at [75, 306] on ul "Upgrade" at bounding box center [54, 286] width 109 height 335
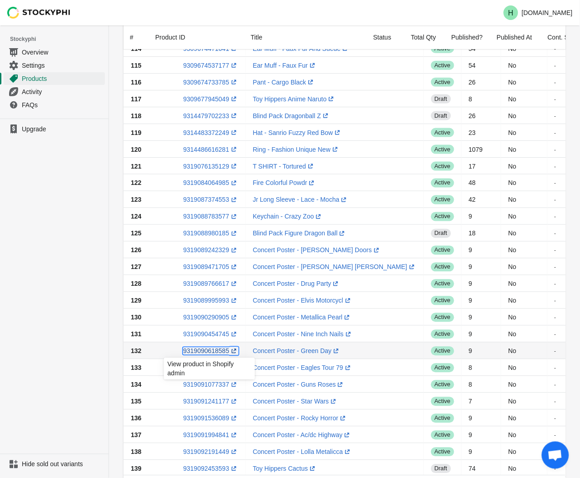
click at [201, 351] on link "9319090618585 (opens a new window)" at bounding box center [210, 351] width 55 height 7
click at [56, 210] on ul "Upgrade" at bounding box center [54, 286] width 109 height 335
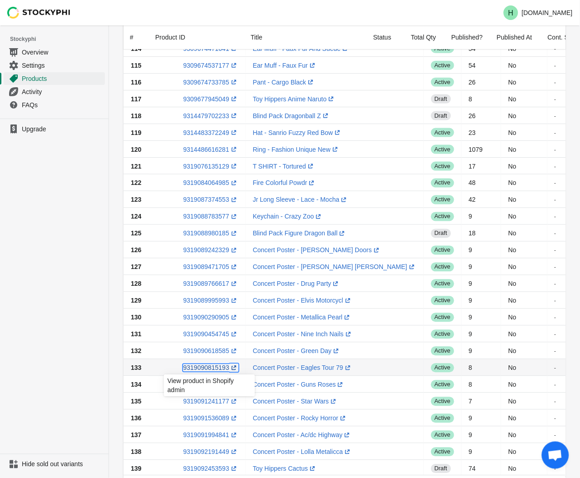
click at [205, 370] on link "9319090815193 (opens a new window)" at bounding box center [210, 367] width 55 height 7
click at [56, 294] on ul "Upgrade" at bounding box center [54, 286] width 109 height 335
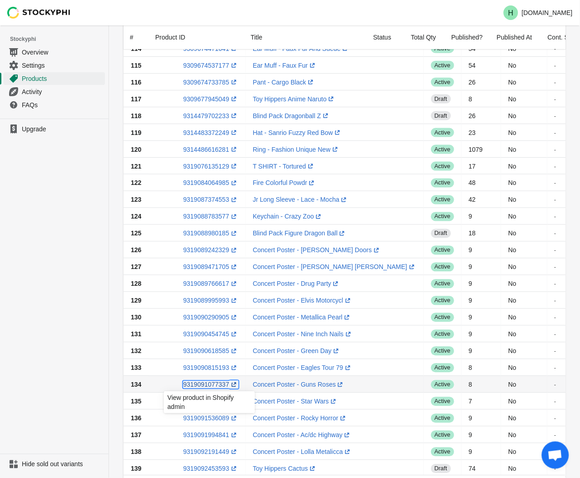
click at [204, 388] on link "9319091077337 (opens a new window)" at bounding box center [210, 384] width 55 height 7
click at [51, 348] on ul "Upgrade" at bounding box center [54, 286] width 109 height 335
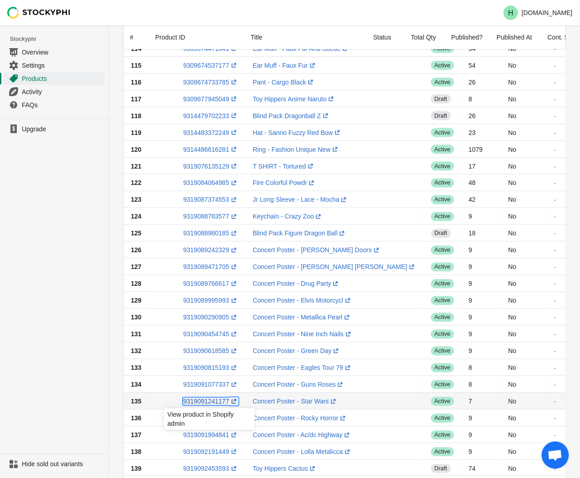
click at [210, 402] on link "9319091241177 (opens a new window)" at bounding box center [210, 401] width 55 height 7
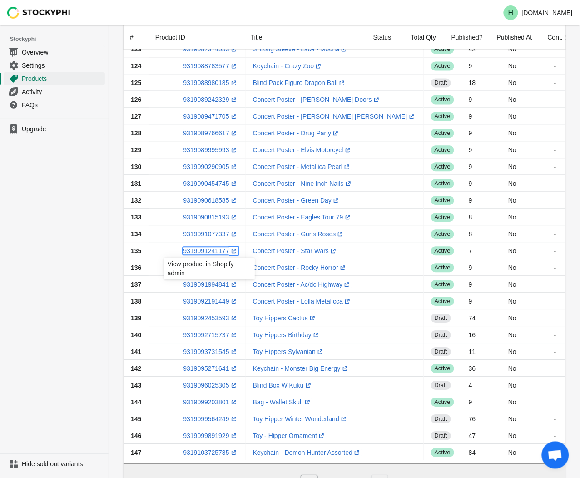
scroll to position [444, 0]
drag, startPoint x: 58, startPoint y: 280, endPoint x: 89, endPoint y: 279, distance: 30.9
click at [59, 280] on ul "Upgrade" at bounding box center [54, 286] width 109 height 335
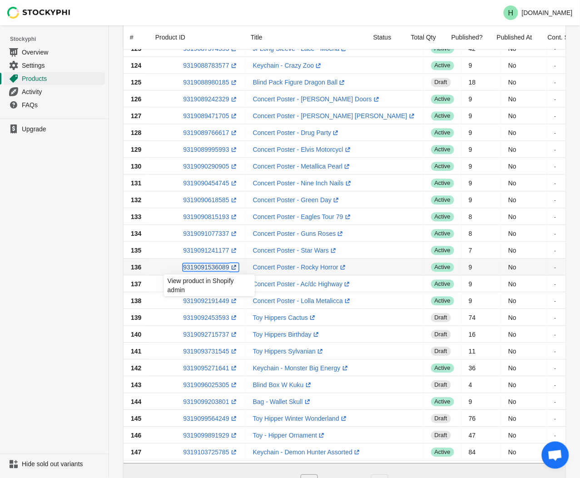
click at [210, 265] on link "9319091536089 (opens a new window)" at bounding box center [210, 267] width 55 height 7
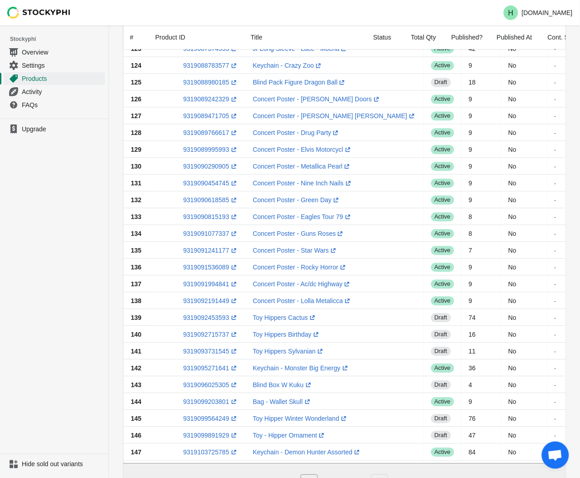
click at [58, 284] on ul "Upgrade" at bounding box center [54, 286] width 109 height 335
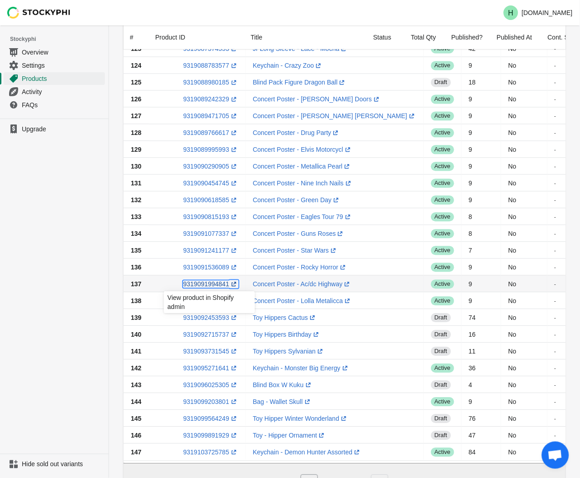
click at [204, 284] on link "9319091994841 (opens a new window)" at bounding box center [210, 283] width 55 height 7
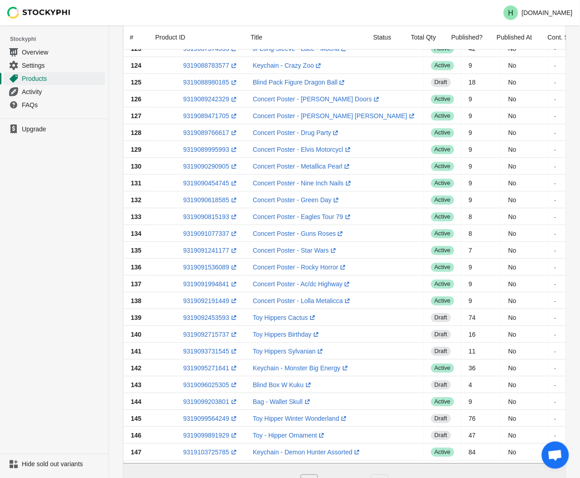
click at [60, 252] on ul "Upgrade" at bounding box center [54, 286] width 109 height 335
click at [205, 302] on link "9319092191449 (opens a new window)" at bounding box center [210, 300] width 55 height 7
click at [42, 384] on ul "Upgrade" at bounding box center [54, 286] width 109 height 335
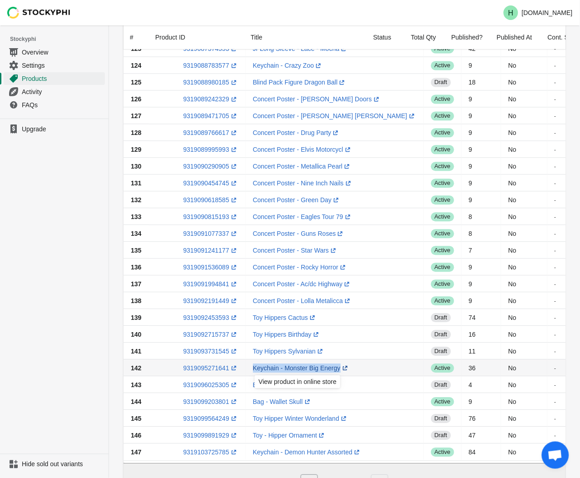
drag, startPoint x: 249, startPoint y: 365, endPoint x: 339, endPoint y: 371, distance: 90.6
click at [339, 371] on td "Keychain - Monster Big Energy (opens a new window)" at bounding box center [335, 367] width 178 height 17
drag, startPoint x: 339, startPoint y: 371, endPoint x: 321, endPoint y: 369, distance: 18.8
click at [206, 369] on link "9319095271641 (opens a new window)" at bounding box center [210, 367] width 55 height 7
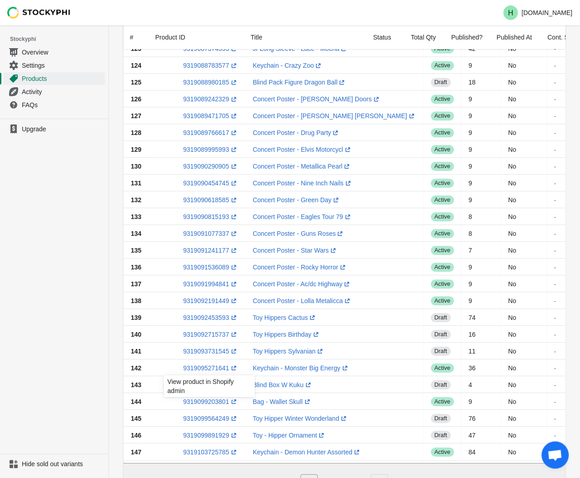
click at [111, 306] on div "Products Submit Search products Clear All Products InStock InStock Published In…" at bounding box center [344, 41] width 471 height 921
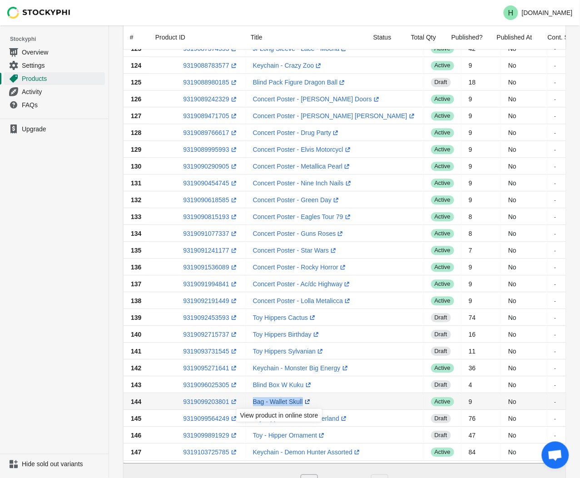
drag, startPoint x: 248, startPoint y: 401, endPoint x: 299, endPoint y: 399, distance: 50.9
click at [299, 399] on td "Bag - Wallet Skull (opens a new window)" at bounding box center [335, 401] width 178 height 17
click at [80, 309] on ul "Upgrade" at bounding box center [54, 286] width 109 height 335
drag, startPoint x: 248, startPoint y: 401, endPoint x: 301, endPoint y: 401, distance: 53.6
click at [301, 401] on td "Bag - Wallet Skull (opens a new window)" at bounding box center [335, 401] width 178 height 17
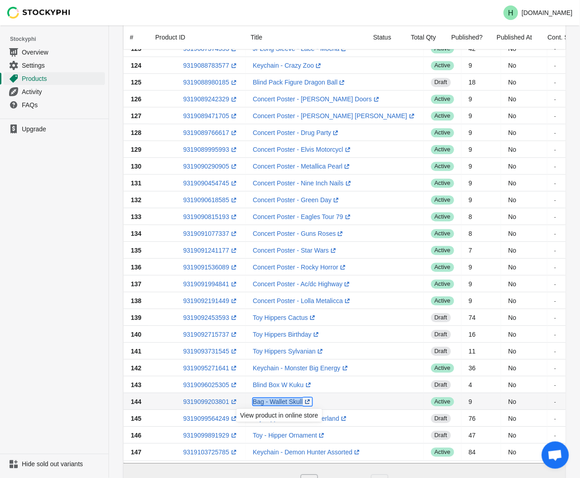
drag, startPoint x: 301, startPoint y: 401, endPoint x: 285, endPoint y: 403, distance: 16.0
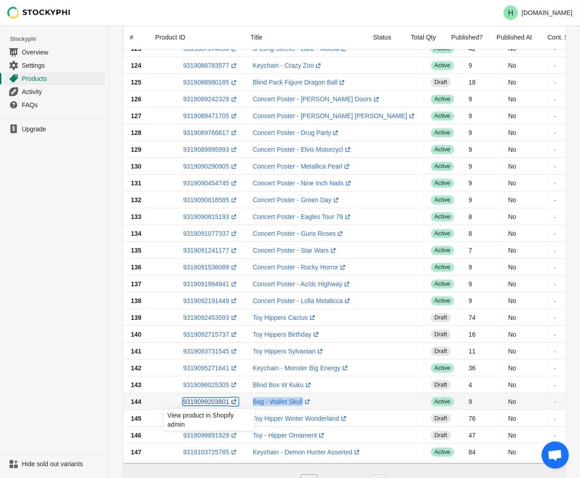
click at [202, 401] on link "9319099203801 (opens a new window)" at bounding box center [210, 401] width 55 height 7
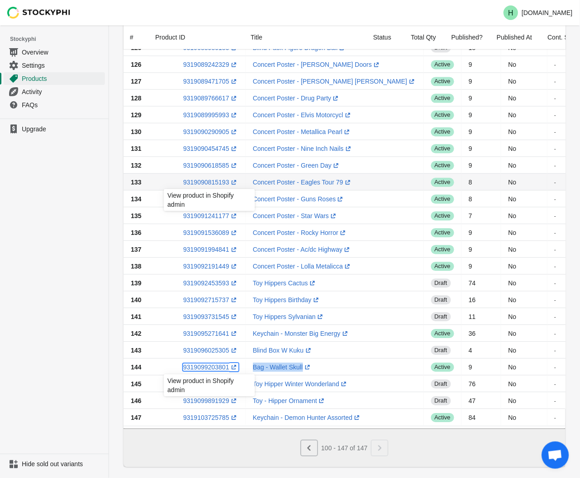
scroll to position [495, 0]
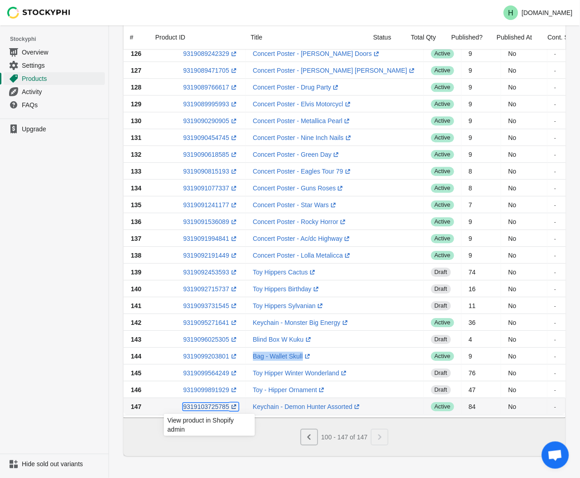
click at [201, 403] on link "9319103725785 (opens a new window)" at bounding box center [210, 406] width 55 height 7
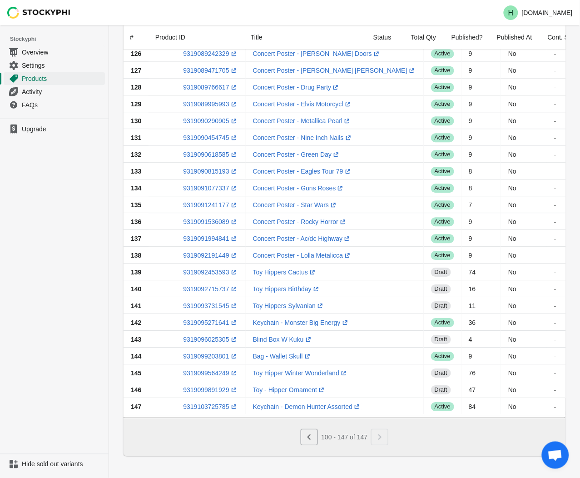
click at [56, 294] on ul "Upgrade" at bounding box center [54, 286] width 109 height 335
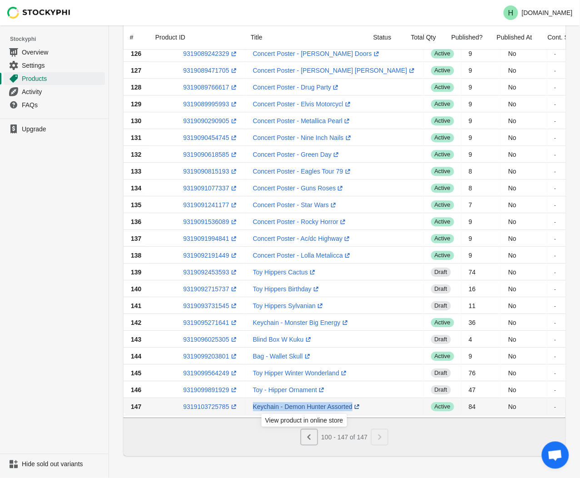
drag, startPoint x: 246, startPoint y: 402, endPoint x: 356, endPoint y: 404, distance: 109.6
click at [356, 404] on td "Keychain - Demon Hunter Assorted (opens a new window)" at bounding box center [335, 406] width 178 height 17
drag, startPoint x: 356, startPoint y: 404, endPoint x: 334, endPoint y: 402, distance: 22.4
